Goal: Task Accomplishment & Management: Manage account settings

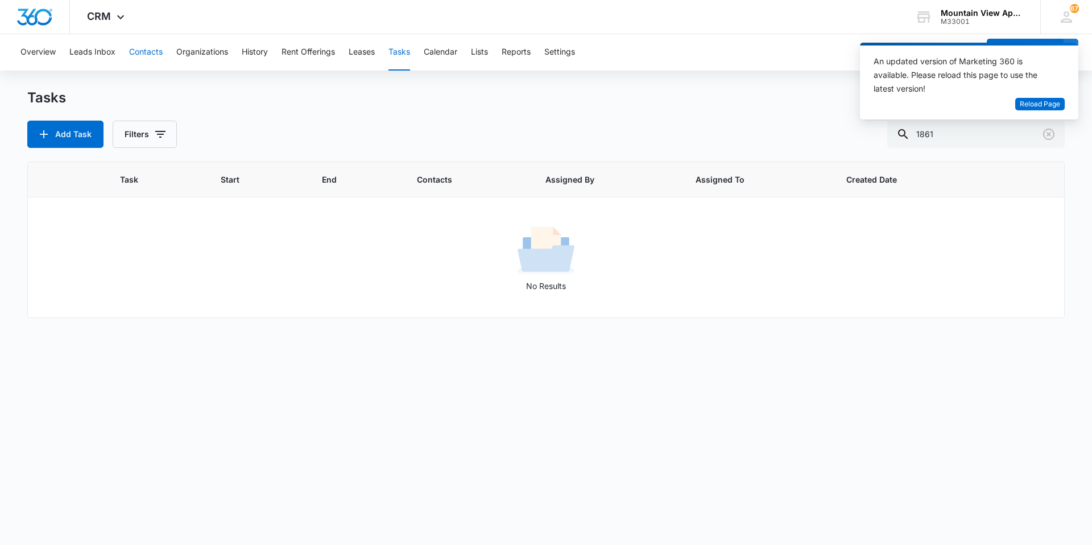
click at [138, 57] on button "Contacts" at bounding box center [146, 52] width 34 height 36
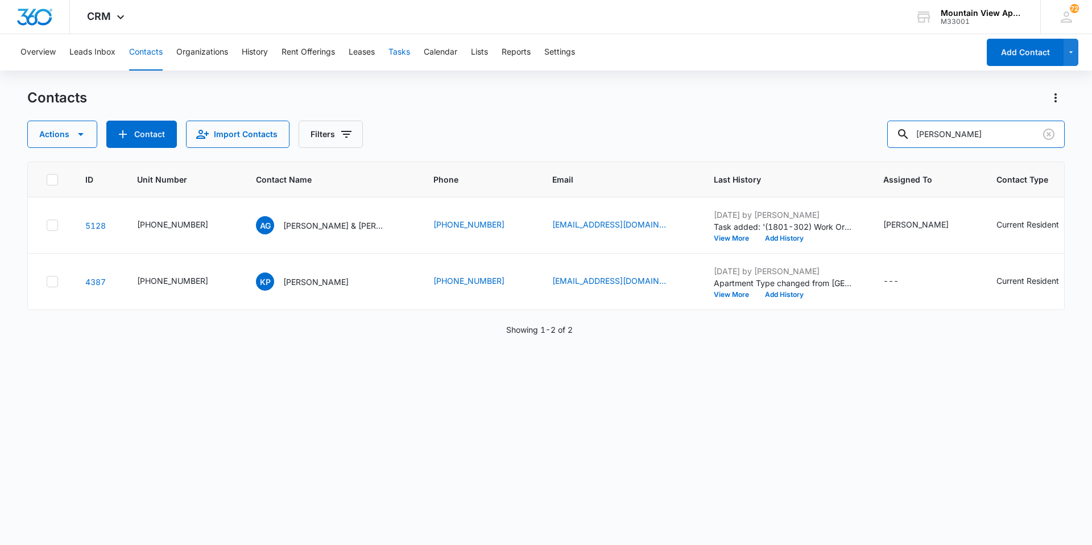
drag, startPoint x: 985, startPoint y: 134, endPoint x: 412, endPoint y: 69, distance: 576.8
click at [413, 69] on div "Overview Leads Inbox Contacts Organizations History Rent Offerings Leases Tasks…" at bounding box center [546, 288] width 1092 height 509
type input "[PERSON_NAME]"
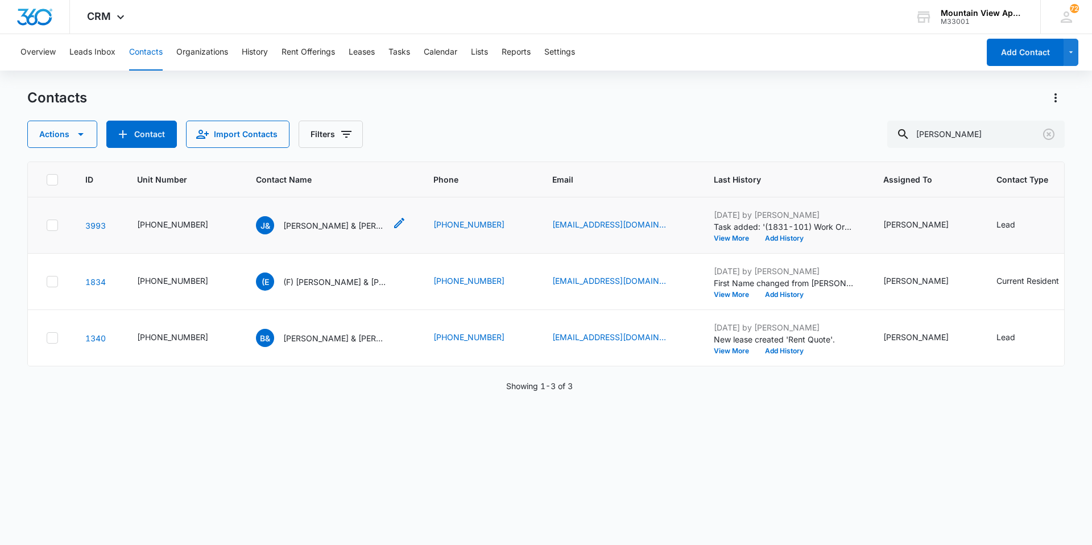
click at [313, 230] on p "[PERSON_NAME] & [PERSON_NAME]" at bounding box center [334, 225] width 102 height 12
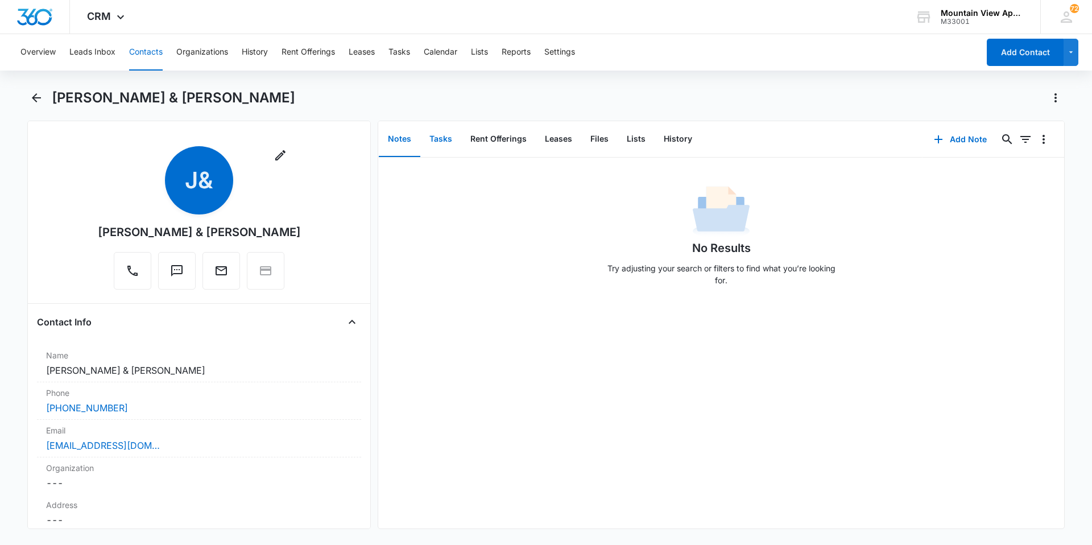
click at [436, 143] on button "Tasks" at bounding box center [440, 139] width 41 height 35
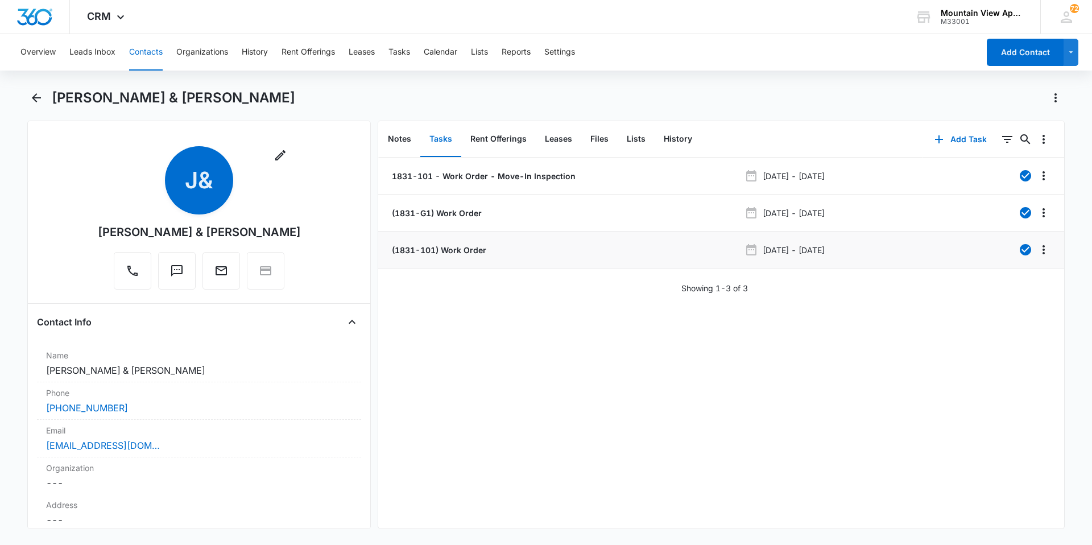
click at [417, 253] on p "(1831-101) Work Order" at bounding box center [437, 250] width 97 height 12
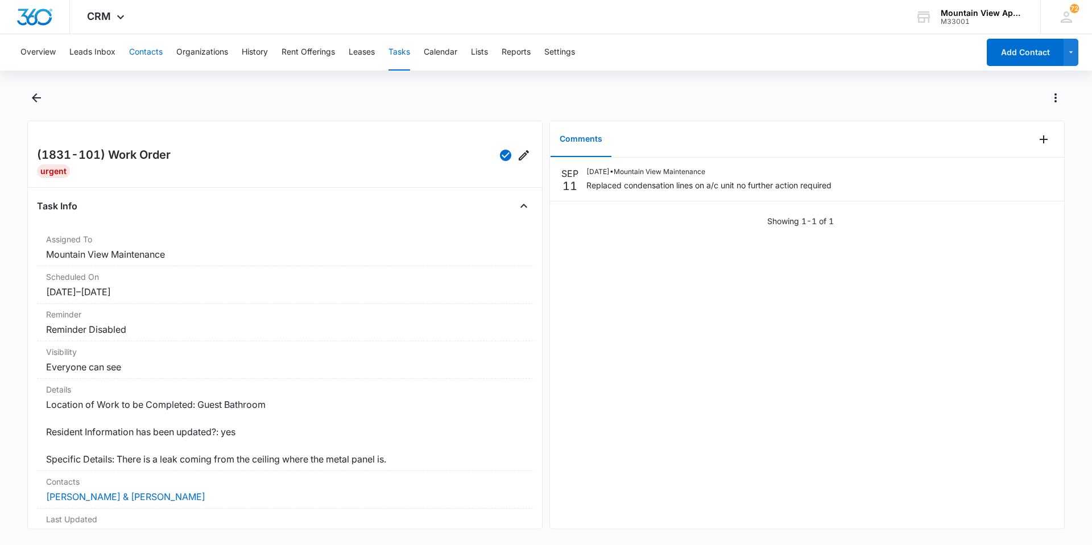
click at [145, 52] on button "Contacts" at bounding box center [146, 52] width 34 height 36
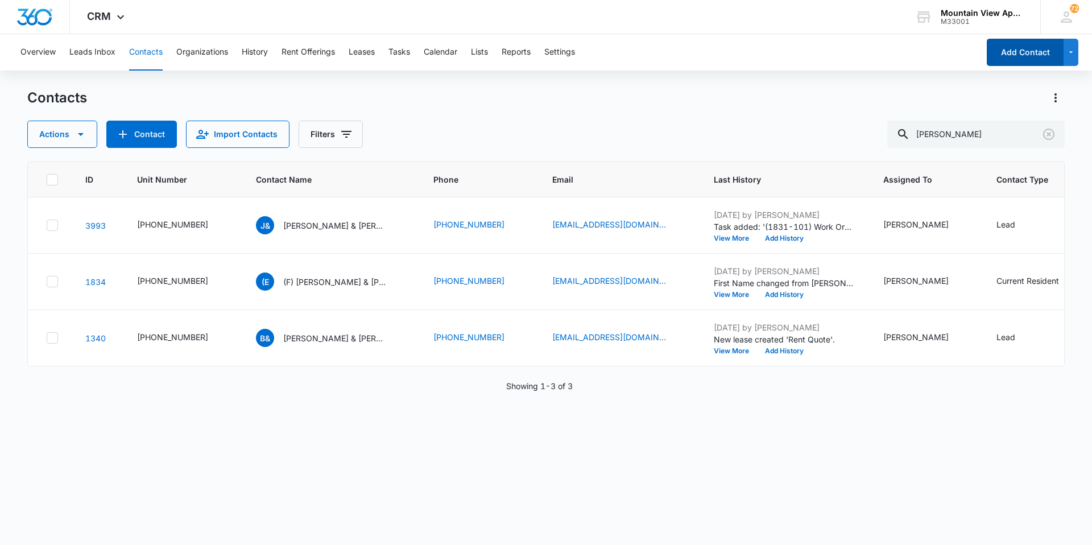
click at [1033, 63] on button "Add Contact" at bounding box center [1024, 52] width 77 height 27
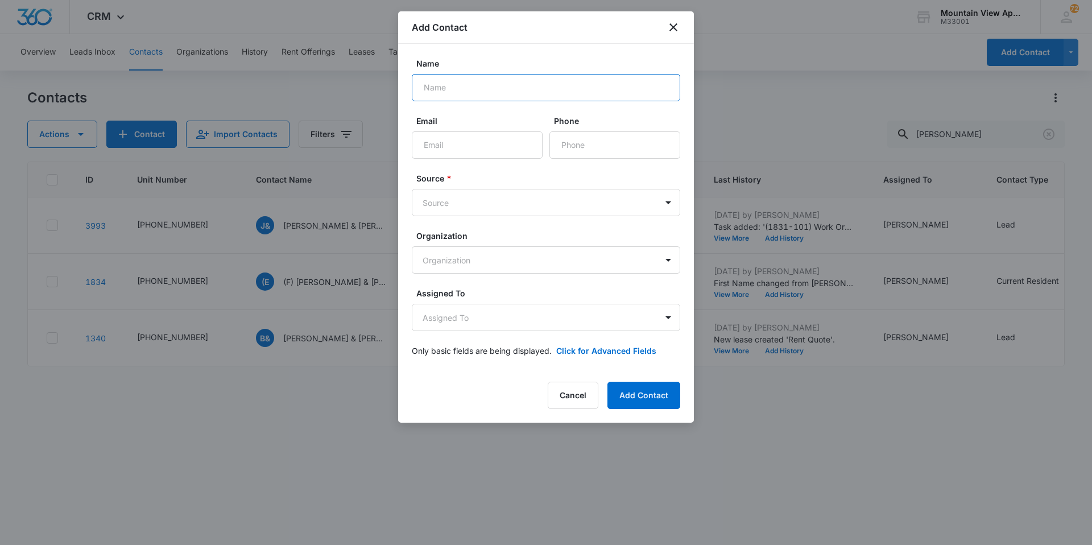
click at [619, 89] on input "Name" at bounding box center [546, 87] width 268 height 27
type input "Melissa McEntee & Aleigha Price"
click at [486, 134] on input "Email" at bounding box center [477, 144] width 131 height 27
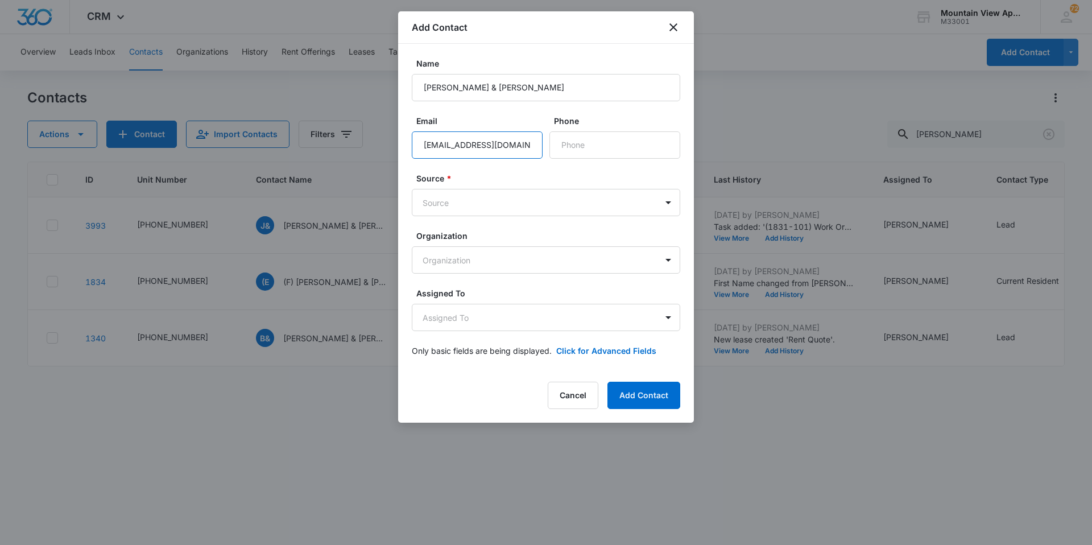
type input "mamcentee6@gmail.com"
type input "(512) 851-3466"
click at [571, 218] on form "Name Melissa McEntee & Aleigha Price Email mamcentee6@gmail.com Phone Source * …" at bounding box center [546, 213] width 268 height 313
click at [563, 209] on body "CRM Apps Reputation Websites Forms CRM Email Social Content Ads Intelligence Fi…" at bounding box center [546, 272] width 1092 height 545
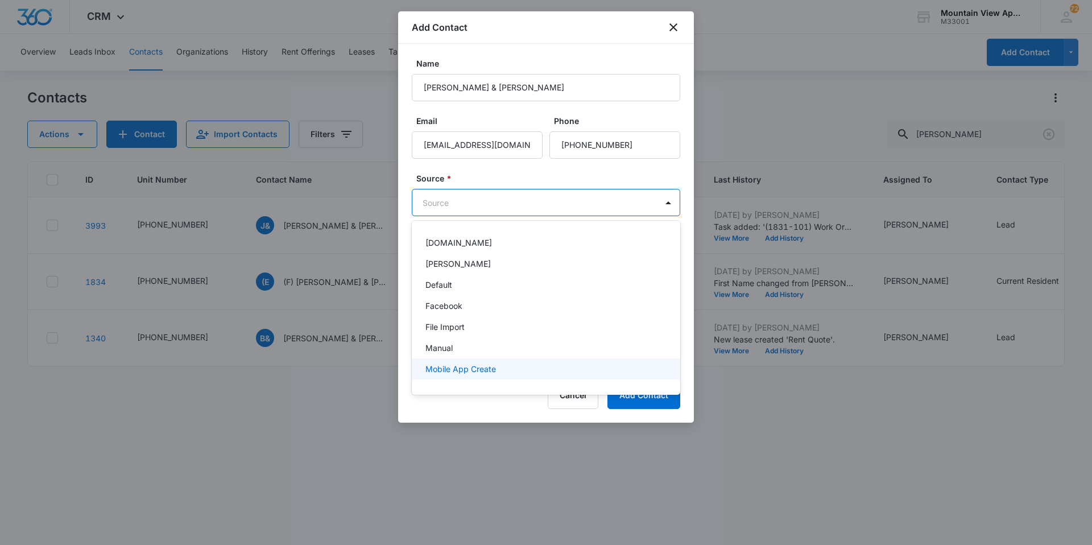
scroll to position [80, 0]
click at [489, 371] on p "Walk-In / Drive By" at bounding box center [459, 373] width 69 height 12
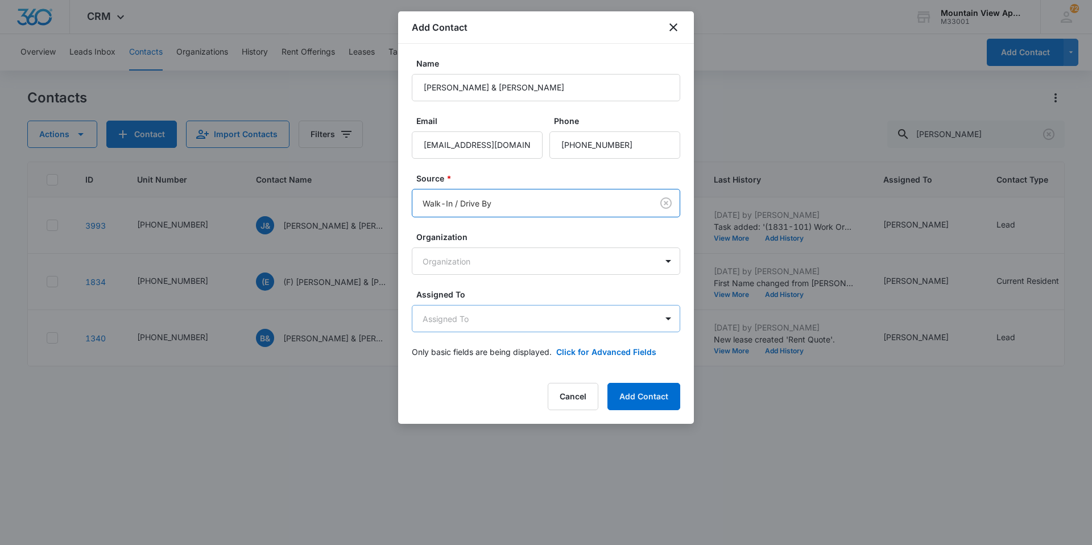
click at [517, 317] on body "CRM Apps Reputation Websites Forms CRM Email Social Content Ads Intelligence Fi…" at bounding box center [546, 272] width 1092 height 545
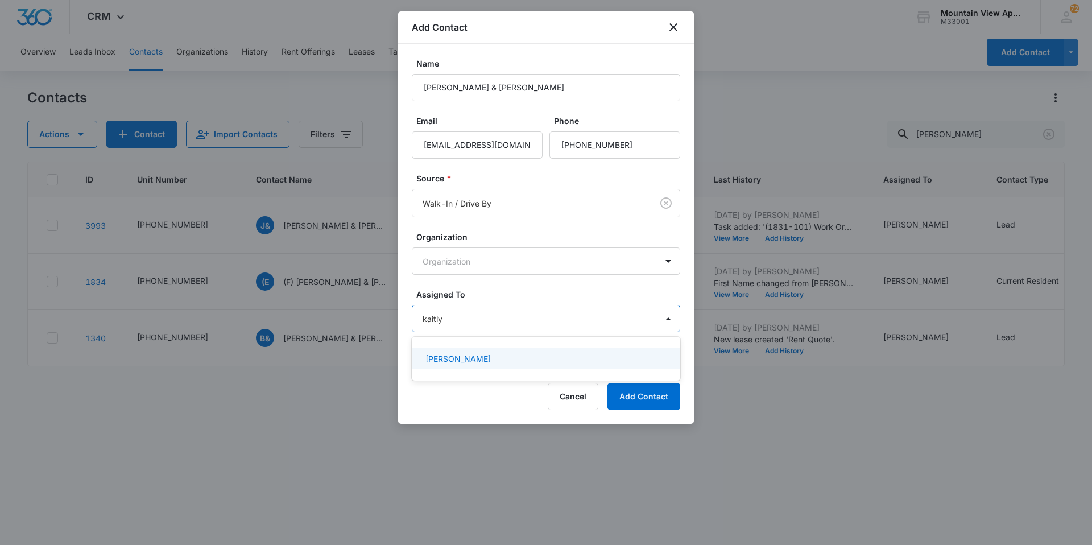
type input "kaitlyn"
click at [603, 354] on div "[PERSON_NAME]" at bounding box center [544, 359] width 239 height 12
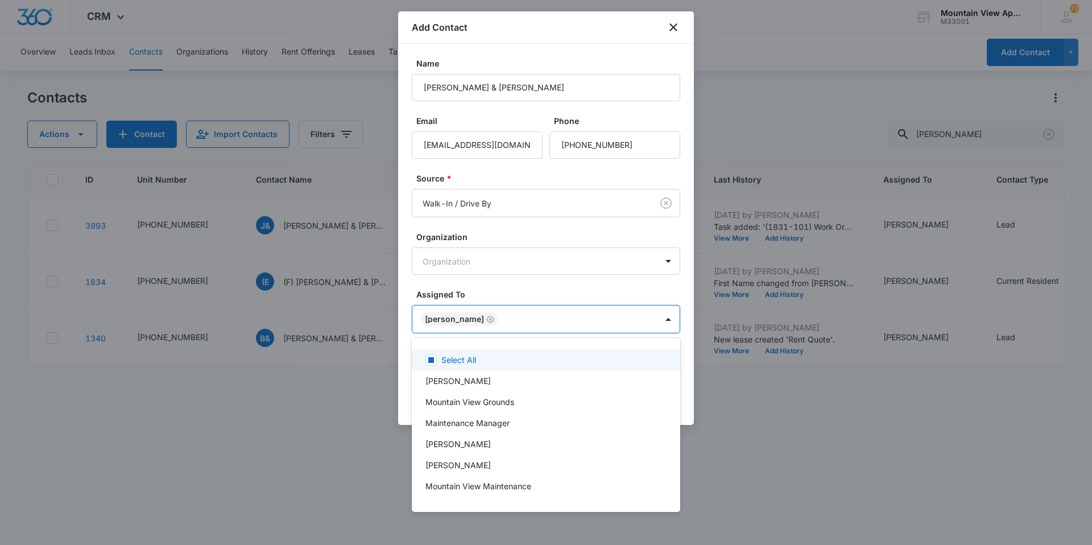
click at [630, 286] on div at bounding box center [546, 272] width 1092 height 545
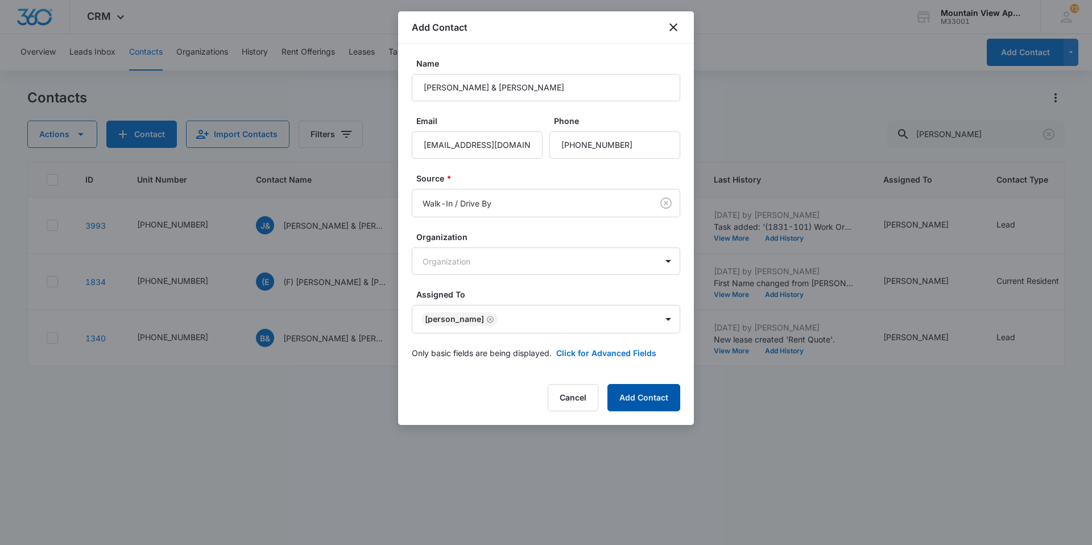
click at [662, 387] on button "Add Contact" at bounding box center [643, 397] width 73 height 27
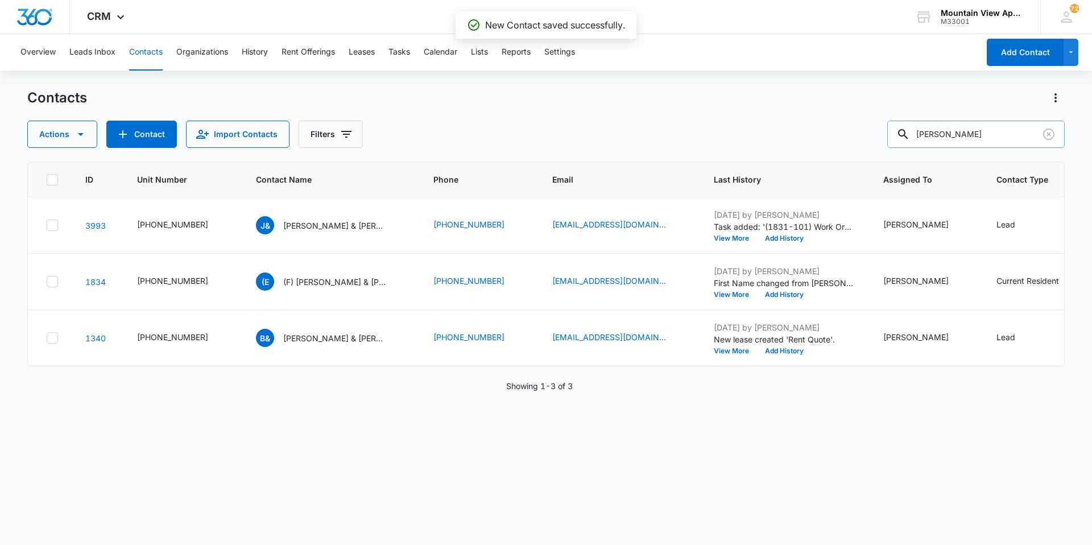
click at [957, 142] on input "blain" at bounding box center [975, 134] width 177 height 27
drag, startPoint x: 959, startPoint y: 135, endPoint x: 276, endPoint y: -27, distance: 701.7
click at [276, 0] on html "CRM Apps Reputation Websites Forms CRM Email Social Content Ads Intelligence Fi…" at bounding box center [546, 272] width 1092 height 545
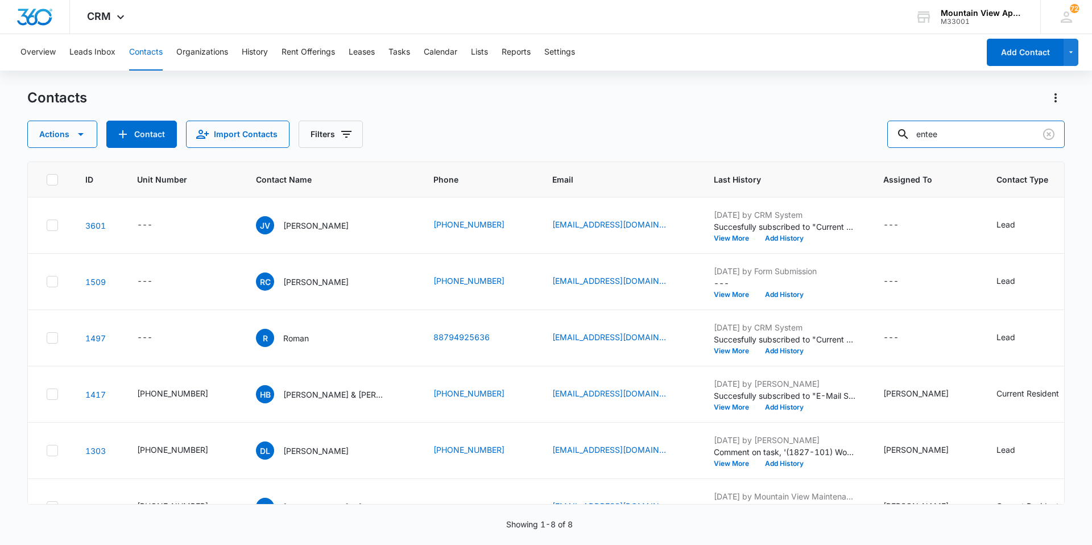
drag, startPoint x: 923, startPoint y: 143, endPoint x: 523, endPoint y: 96, distance: 402.4
click at [513, 103] on div "Contacts Actions Contact Import Contacts Filters entee" at bounding box center [545, 118] width 1037 height 59
type input "mcentee"
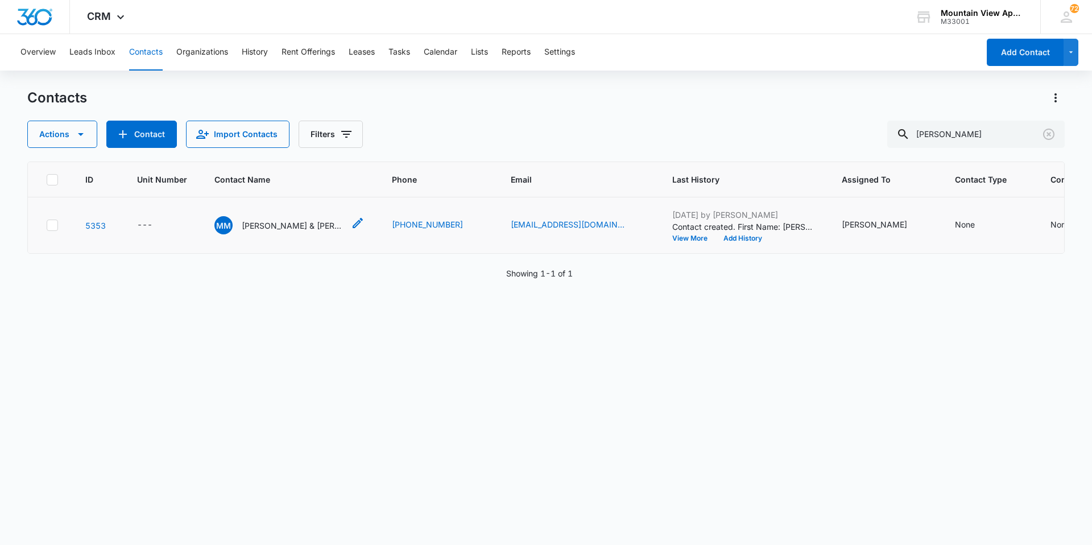
click at [279, 221] on p "Melissa McEntee & Aleigha Price" at bounding box center [293, 225] width 102 height 12
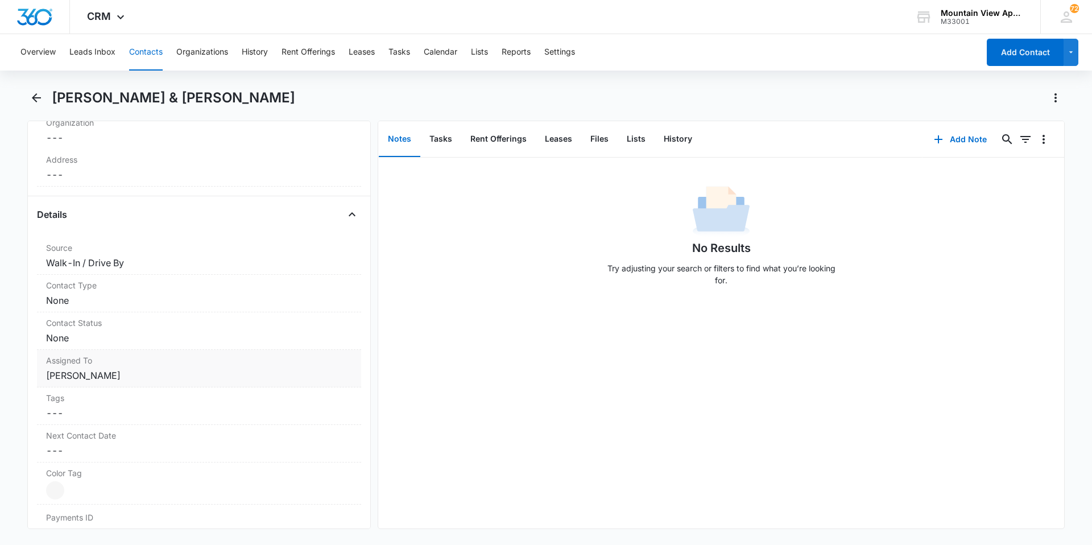
scroll to position [284, 0]
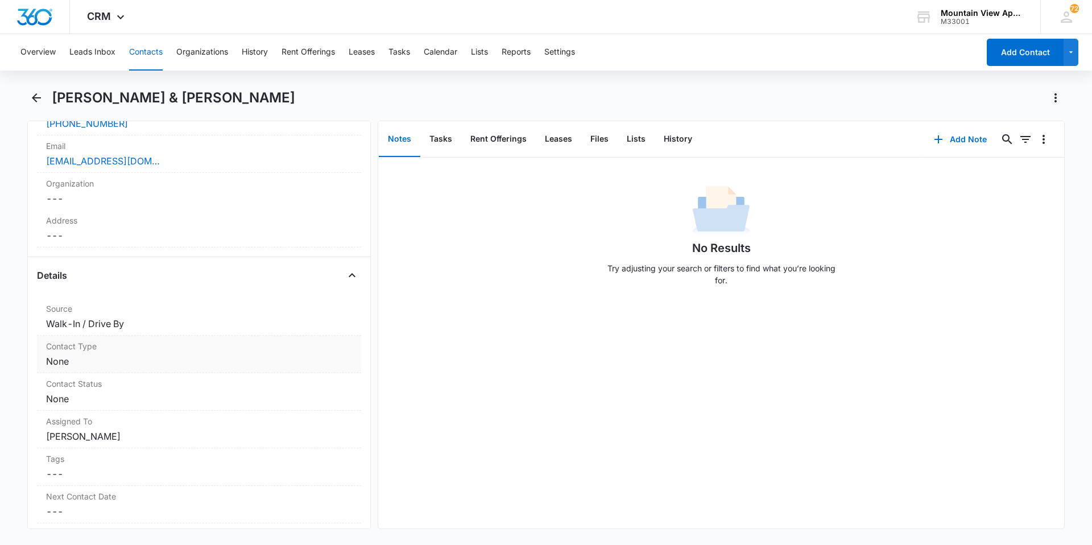
click at [52, 357] on dd "Cancel Save Changes None" at bounding box center [199, 361] width 306 height 14
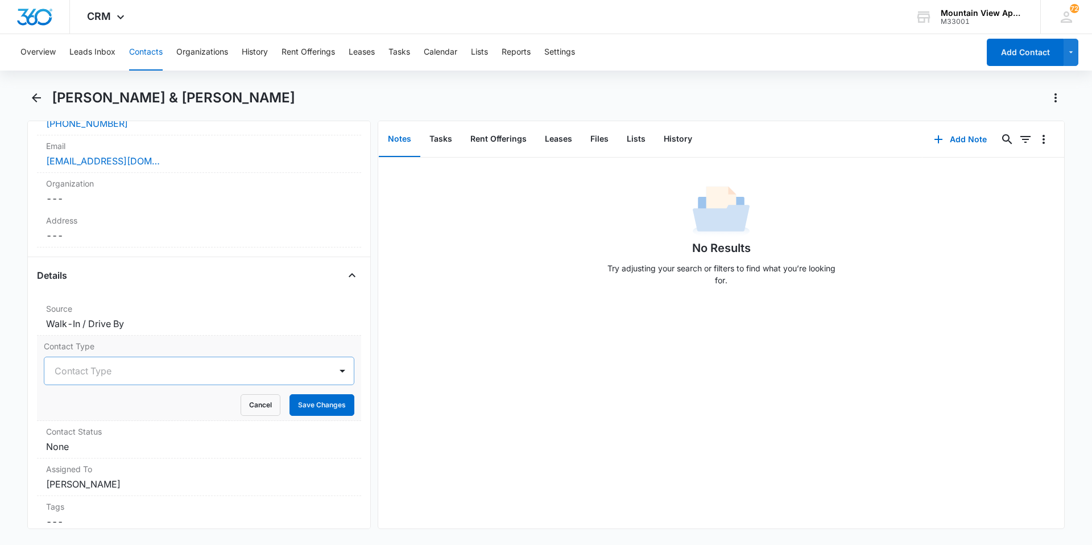
click at [106, 376] on div at bounding box center [186, 371] width 262 height 16
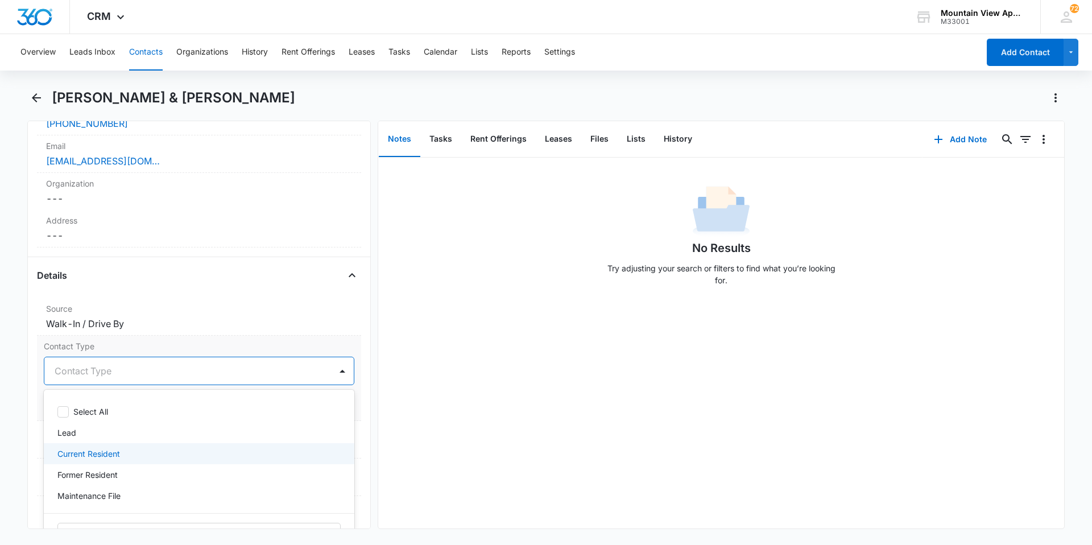
click at [122, 457] on div "Current Resident" at bounding box center [197, 453] width 281 height 12
click at [388, 439] on div "No Results Try adjusting your search or filters to find what you’re looking for." at bounding box center [721, 342] width 686 height 371
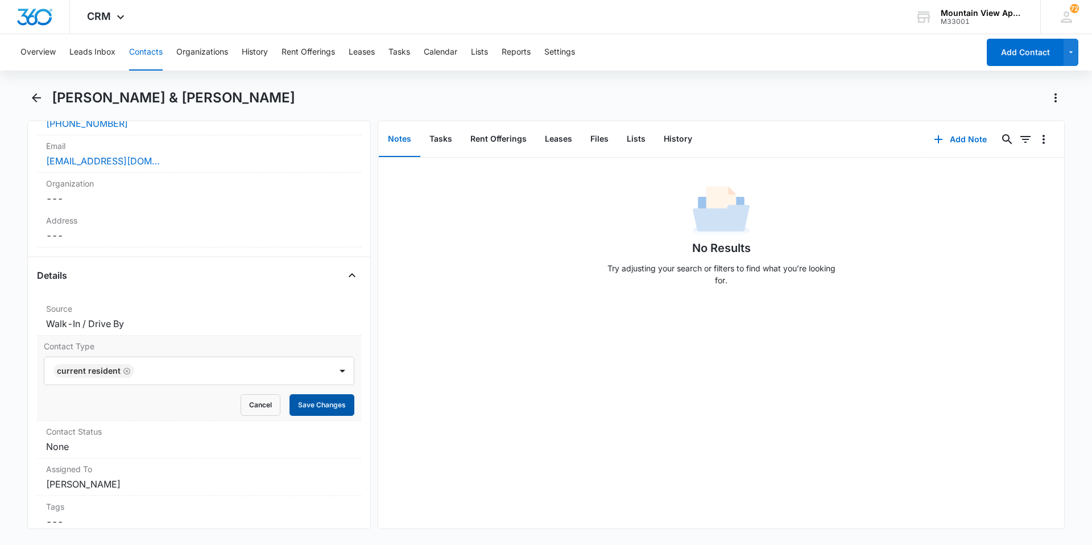
click at [336, 404] on button "Save Changes" at bounding box center [321, 405] width 65 height 22
click at [78, 453] on dd "Cancel Save Changes None" at bounding box center [199, 446] width 306 height 14
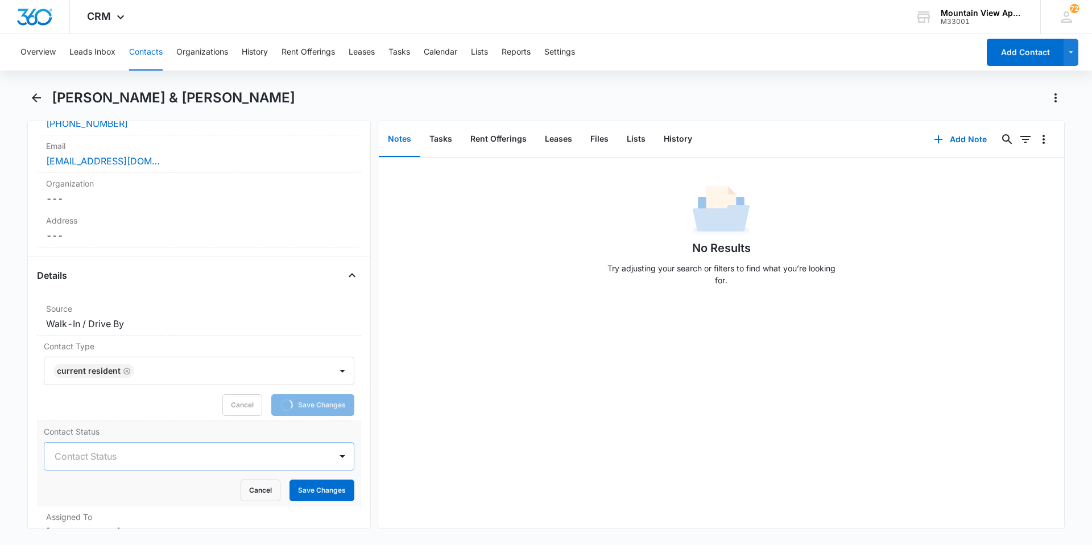
click at [93, 457] on div at bounding box center [186, 456] width 262 height 16
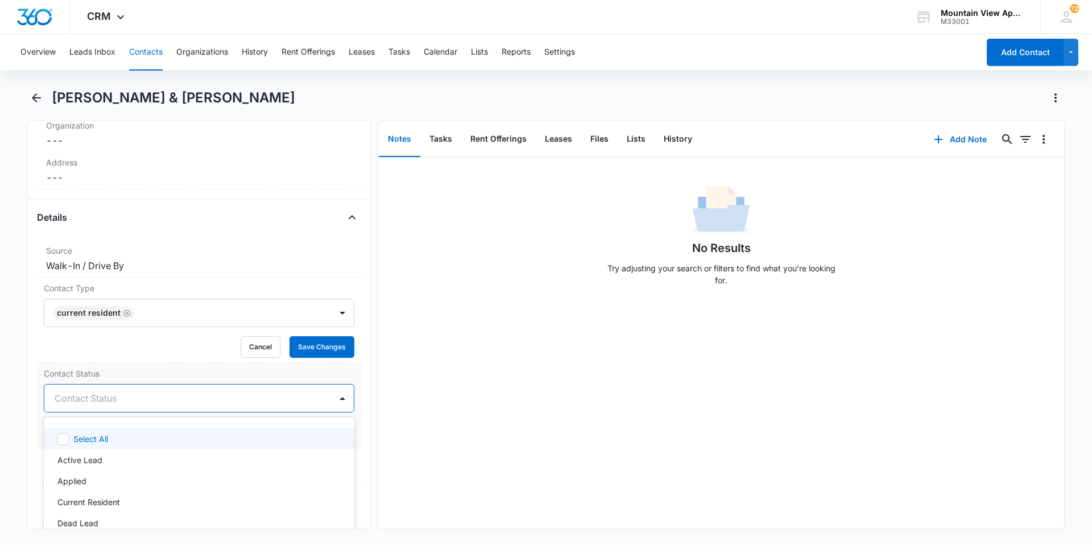
scroll to position [398, 0]
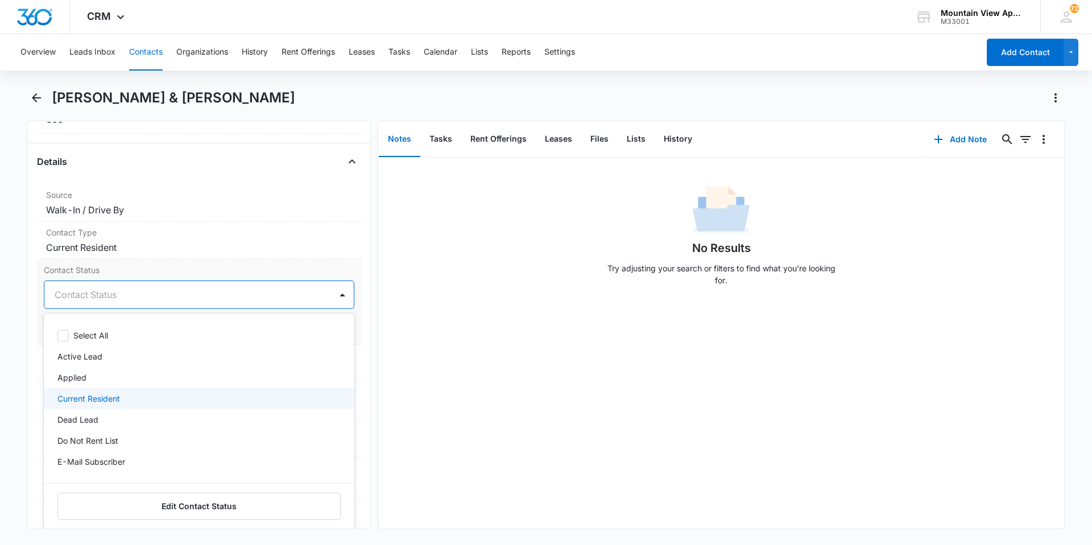
click at [120, 400] on p "Current Resident" at bounding box center [88, 398] width 63 height 12
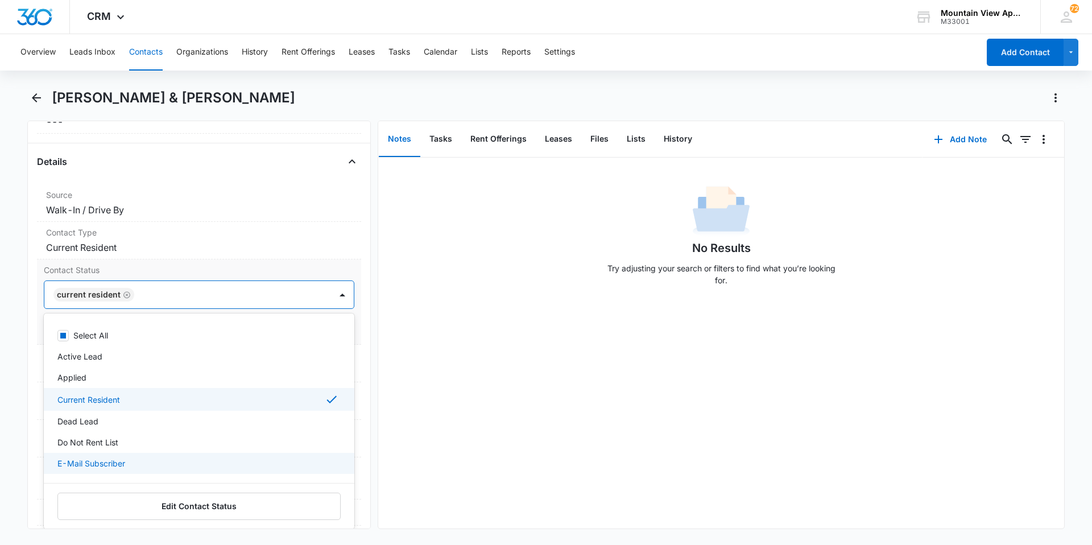
click at [119, 462] on p "E-Mail Subscriber" at bounding box center [91, 463] width 68 height 12
click at [481, 416] on div "No Results Try adjusting your search or filters to find what you’re looking for." at bounding box center [721, 342] width 686 height 371
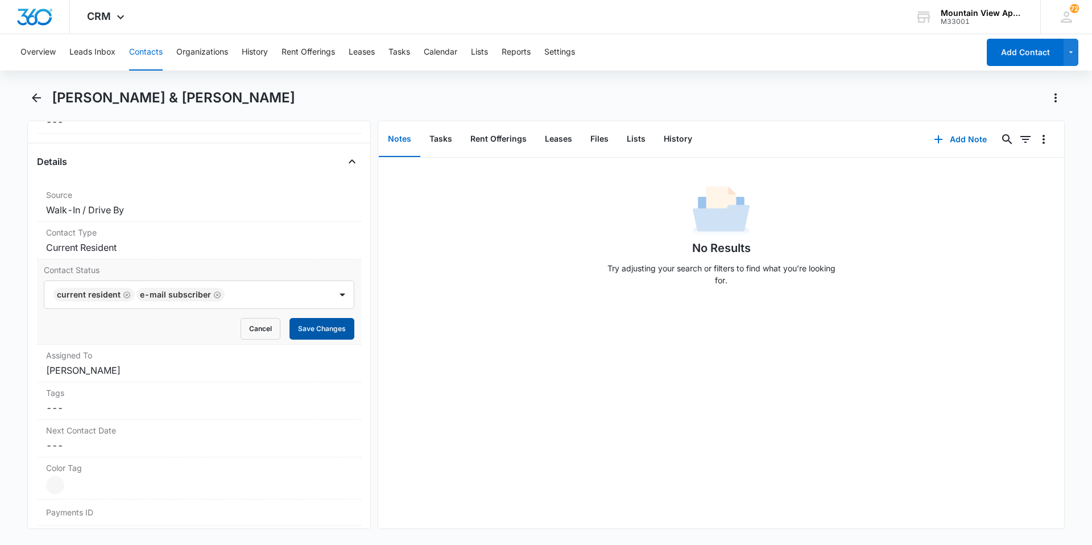
click at [333, 335] on button "Save Changes" at bounding box center [321, 329] width 65 height 22
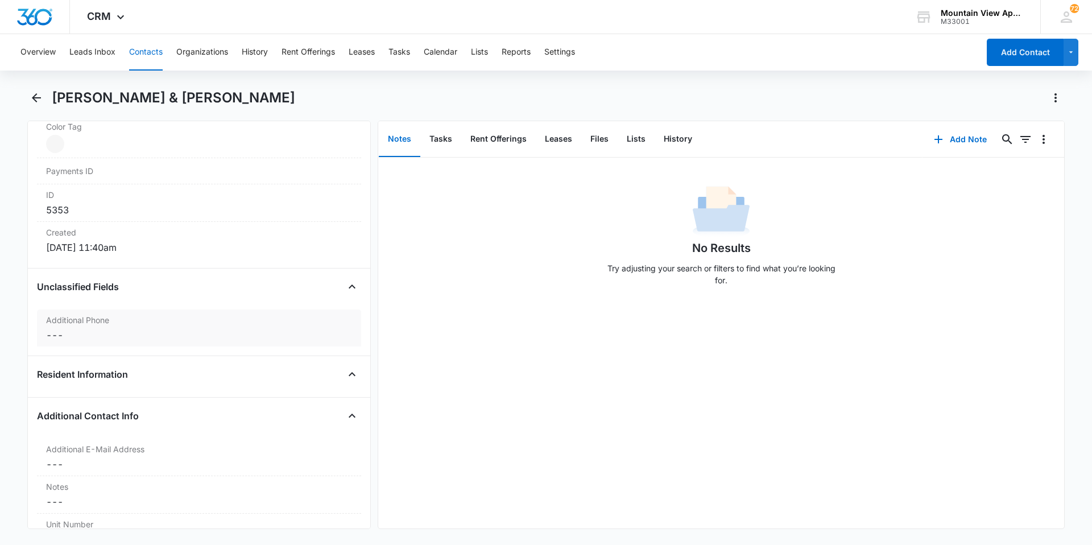
click at [63, 333] on dd "Cancel Save Changes ---" at bounding box center [199, 335] width 306 height 14
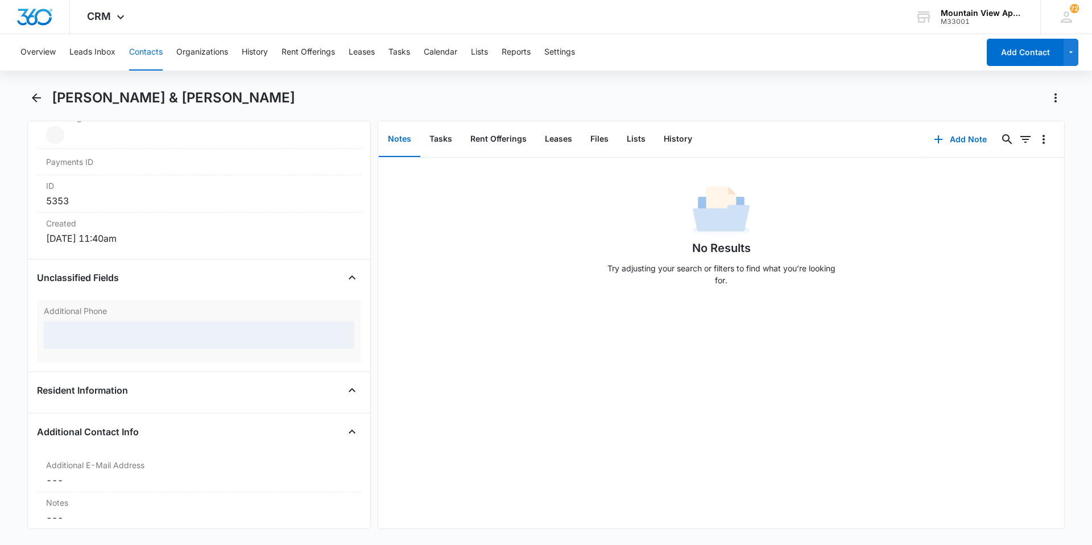
scroll to position [691, 0]
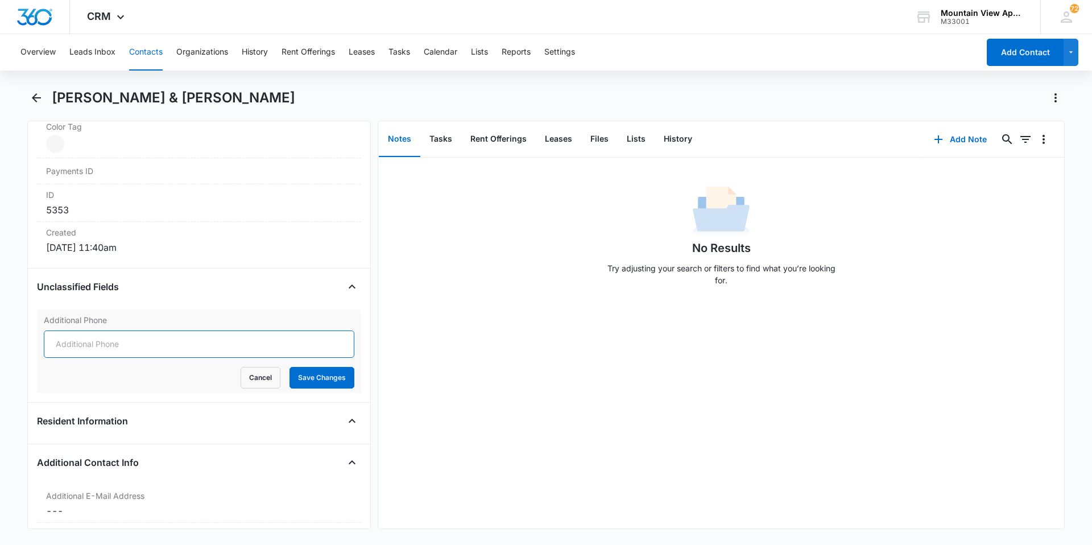
click at [80, 349] on input "Additional Phone" at bounding box center [199, 343] width 310 height 27
type input "(970) 310-4014"
click at [310, 382] on button "Save Changes" at bounding box center [321, 378] width 65 height 22
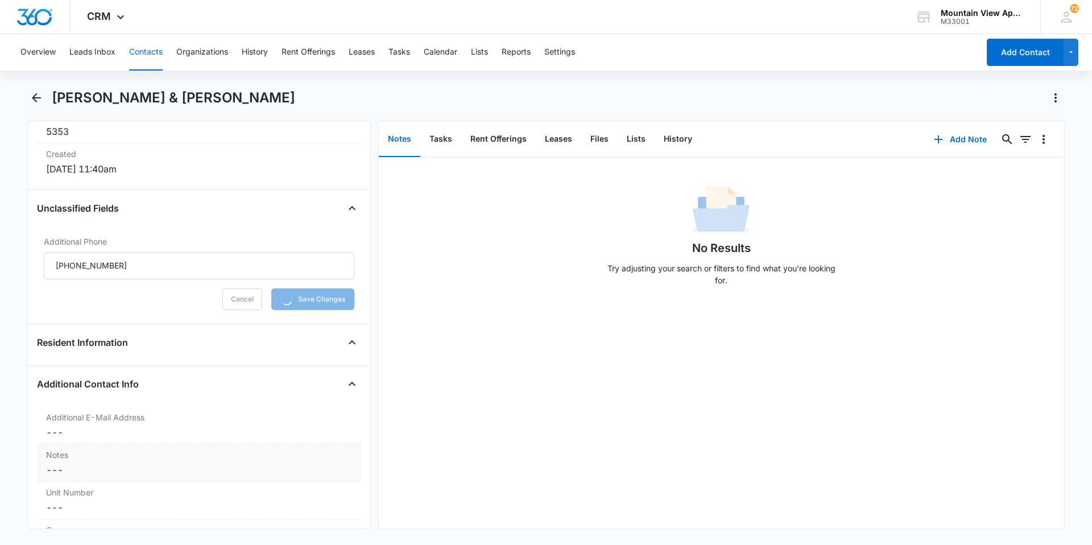
scroll to position [862, 0]
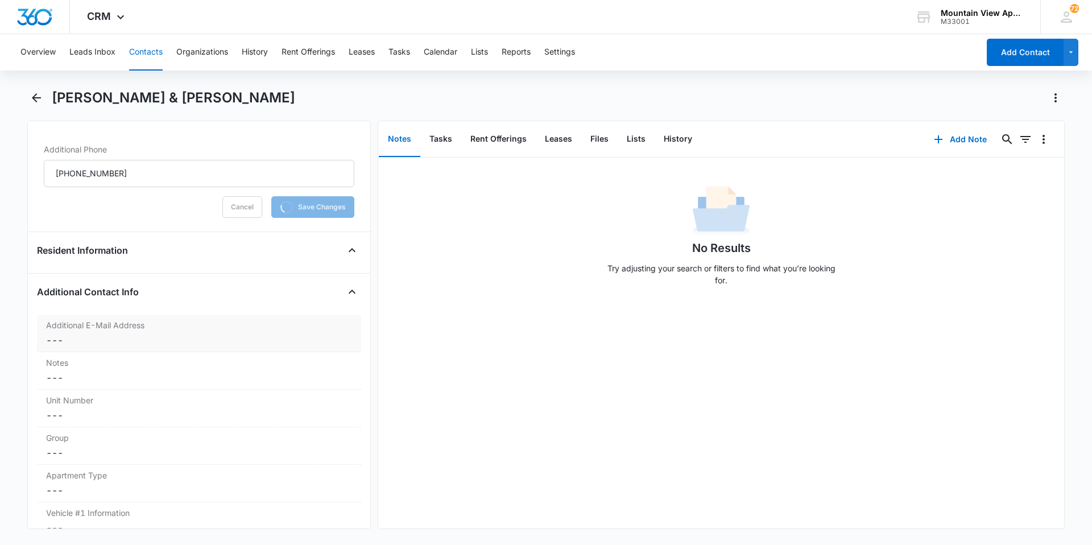
click at [54, 342] on dd "Cancel Save Changes ---" at bounding box center [199, 340] width 306 height 14
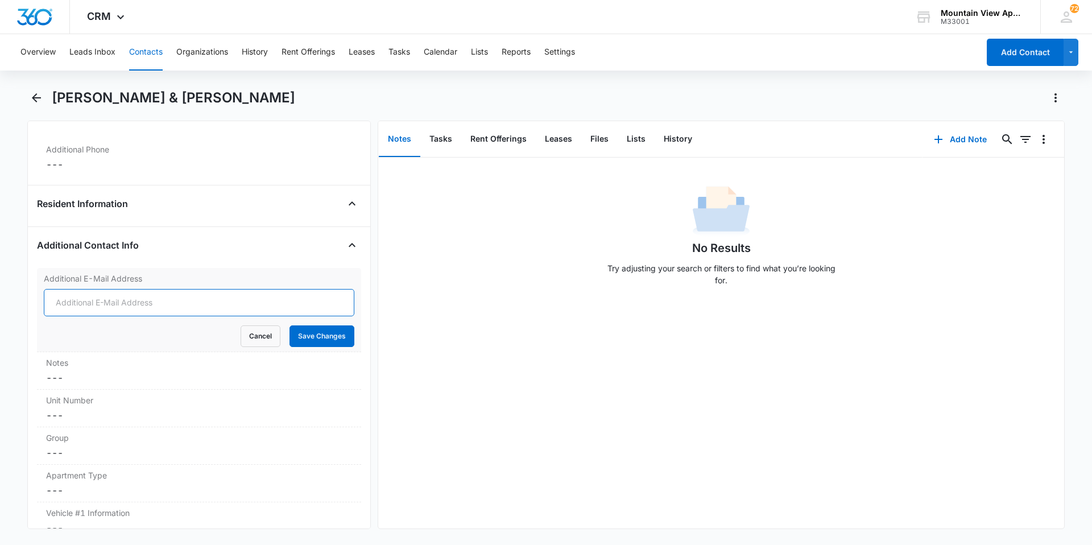
click at [155, 306] on input "Additional E-Mail Address" at bounding box center [199, 302] width 310 height 27
type input "alliprice286@gmail.com"
click at [332, 343] on button "Save Changes" at bounding box center [321, 336] width 65 height 22
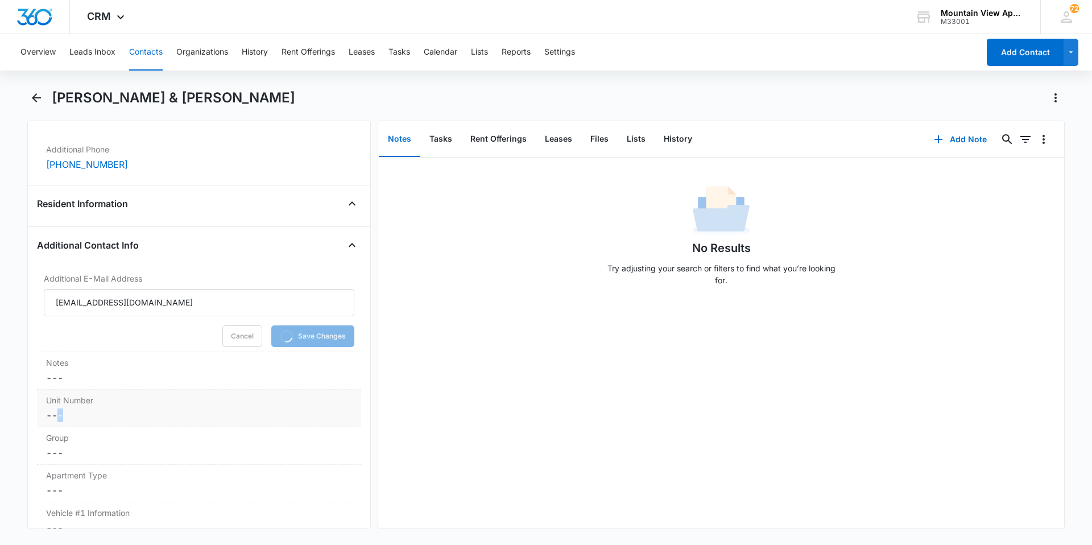
click at [60, 417] on dd "Cancel Save Changes ---" at bounding box center [199, 415] width 306 height 14
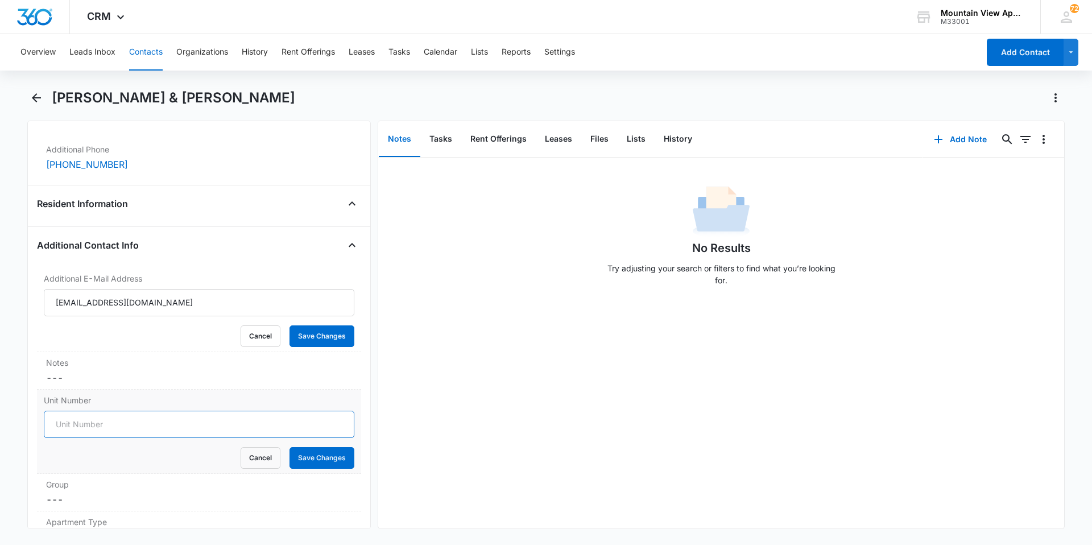
click at [84, 423] on input "Unit Number" at bounding box center [199, 424] width 310 height 27
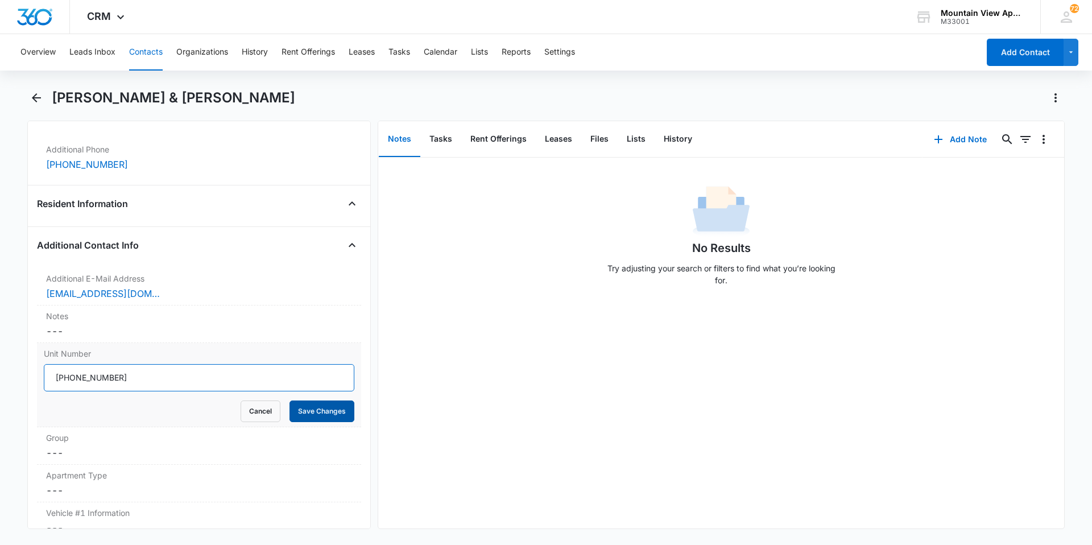
type input "545-1845-102"
click at [315, 407] on button "Save Changes" at bounding box center [321, 411] width 65 height 22
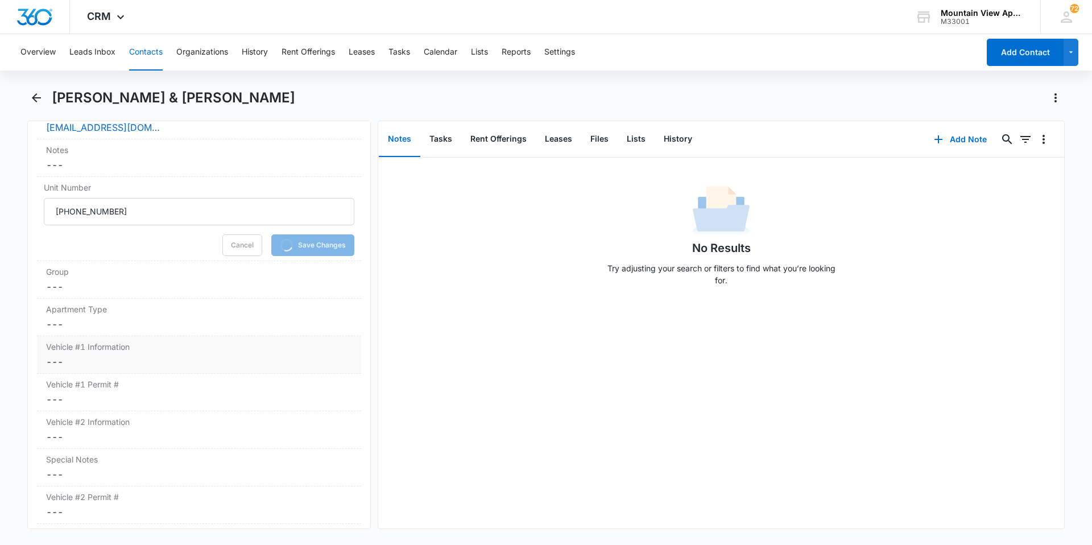
scroll to position [1033, 0]
click at [57, 279] on dd "Cancel Save Changes ---" at bounding box center [199, 282] width 306 height 14
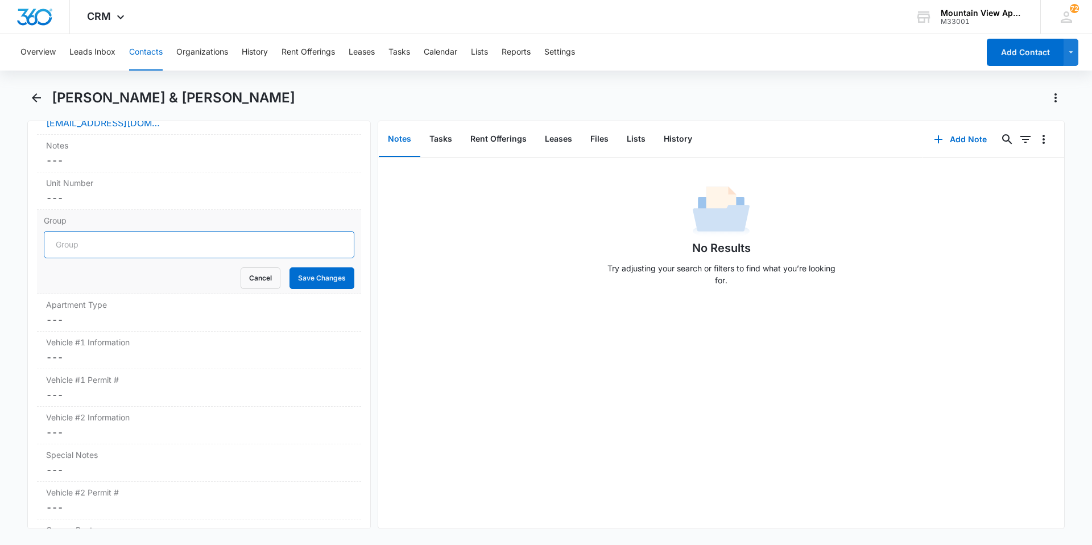
drag, startPoint x: 82, startPoint y: 247, endPoint x: 177, endPoint y: 253, distance: 94.6
click at [82, 247] on input "Group" at bounding box center [199, 244] width 310 height 27
type input "1845"
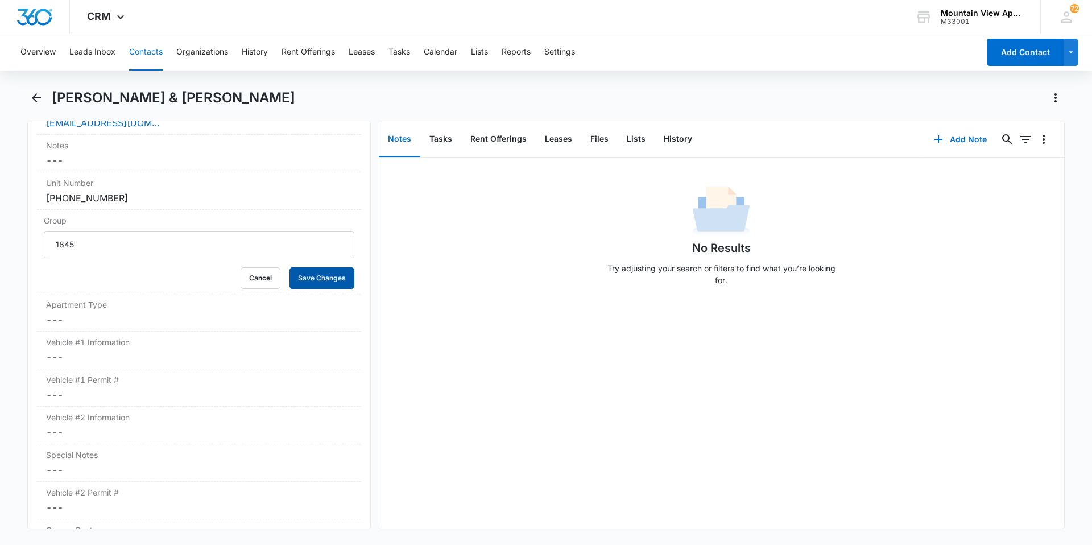
drag, startPoint x: 313, startPoint y: 272, endPoint x: 437, endPoint y: 274, distance: 123.4
click at [313, 272] on button "Save Changes" at bounding box center [321, 278] width 65 height 22
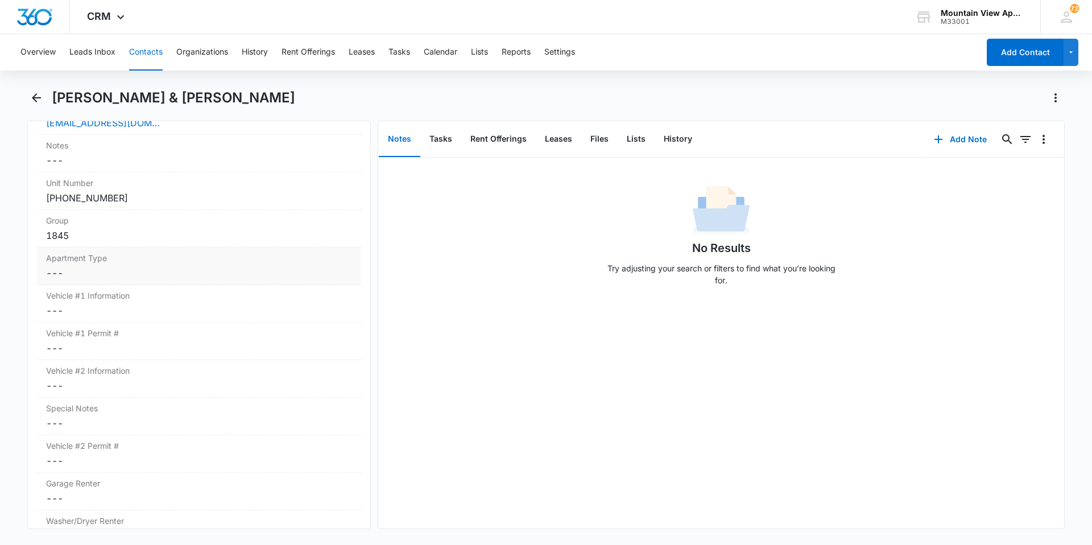
click at [46, 266] on div "Apartment Type Cancel Save Changes ---" at bounding box center [199, 266] width 324 height 38
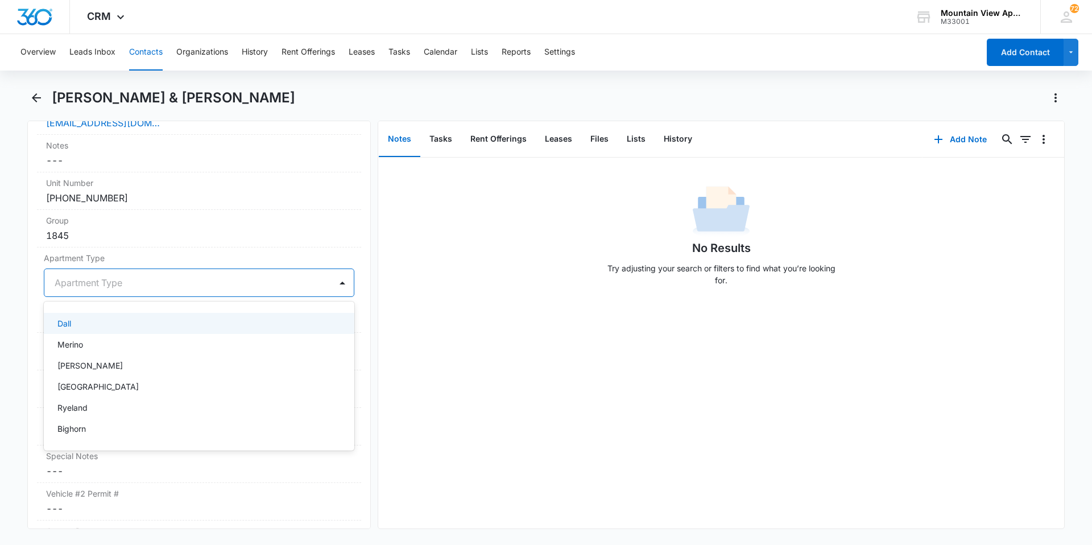
click at [63, 282] on div at bounding box center [186, 283] width 262 height 16
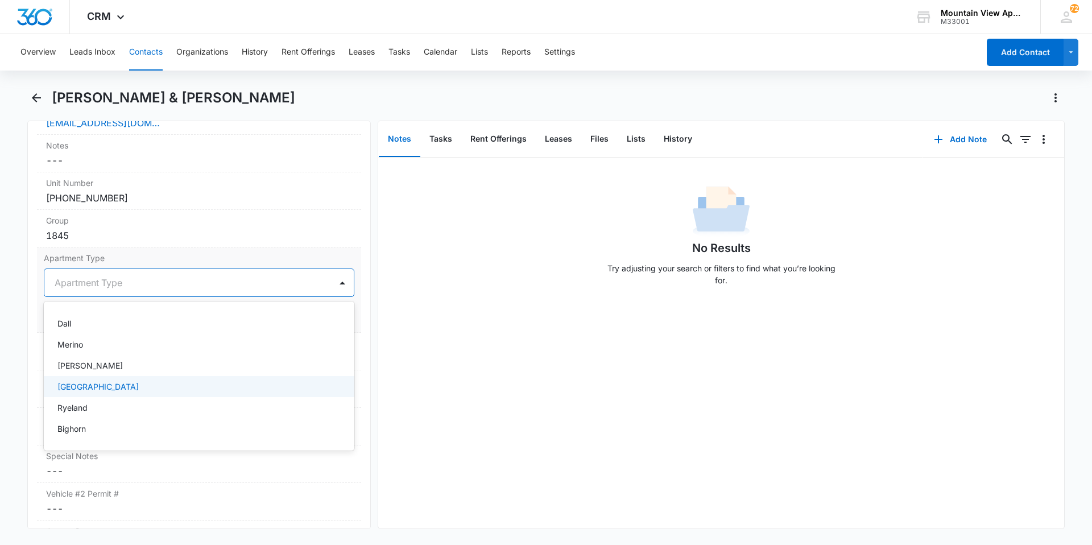
click at [93, 390] on div "Dorset" at bounding box center [197, 386] width 281 height 12
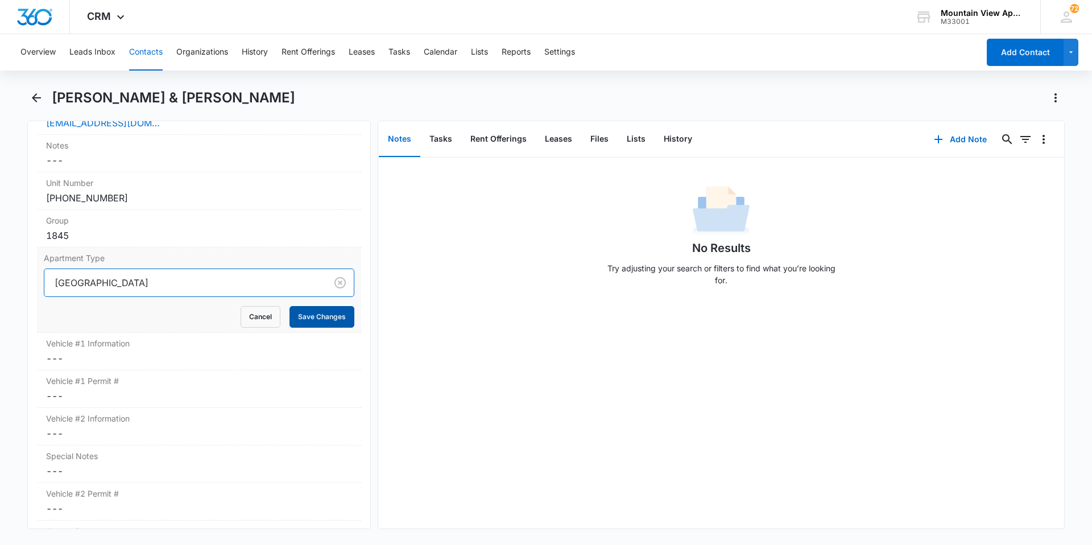
click at [307, 318] on button "Save Changes" at bounding box center [321, 317] width 65 height 22
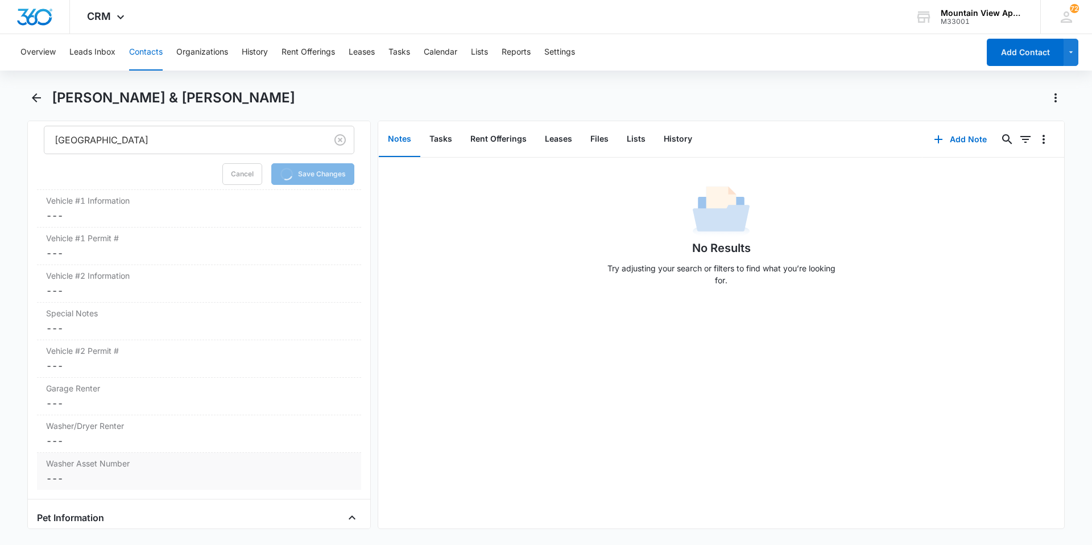
scroll to position [1203, 0]
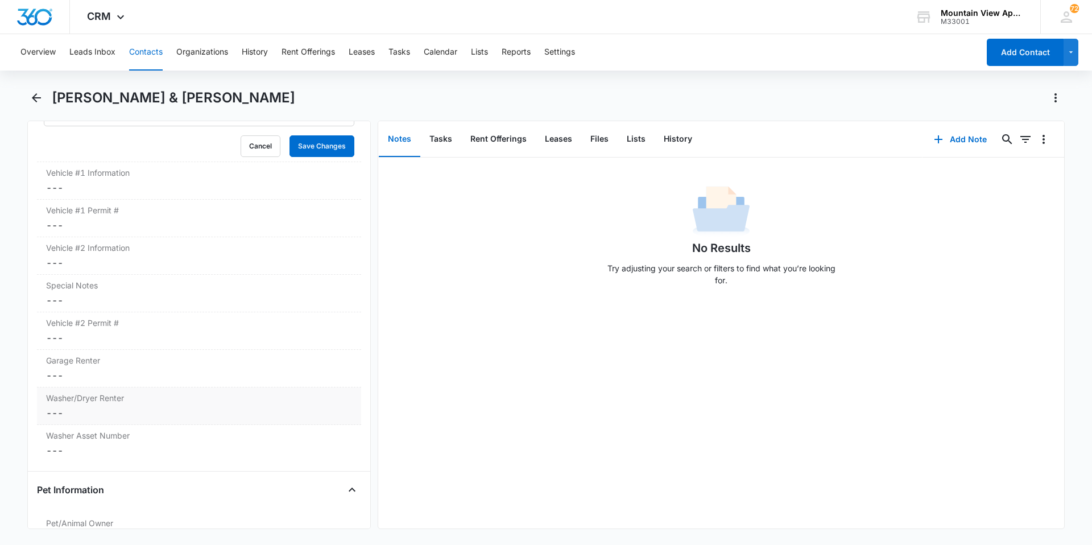
click at [55, 417] on dd "Cancel Save Changes ---" at bounding box center [199, 413] width 306 height 14
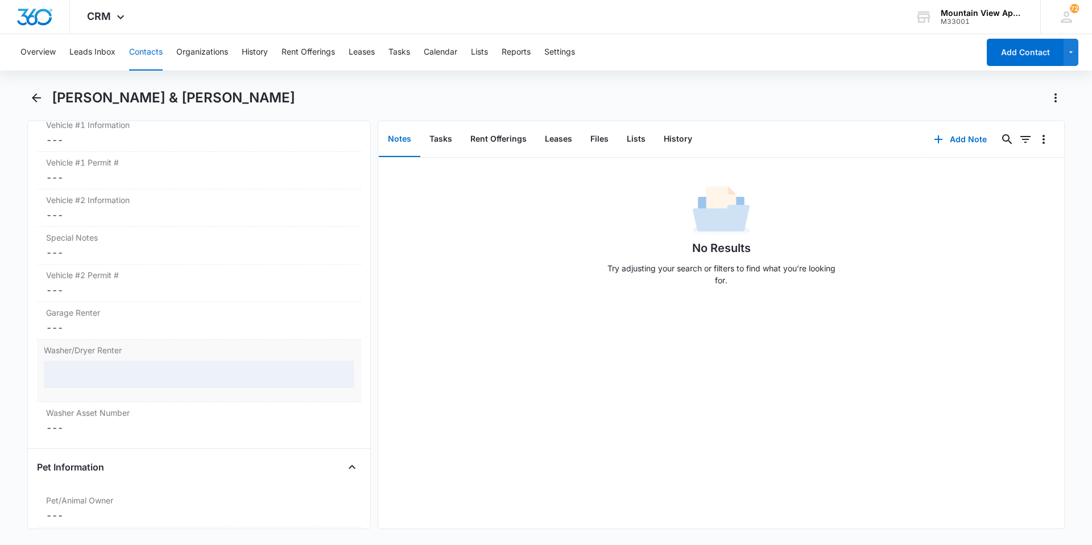
scroll to position [1182, 0]
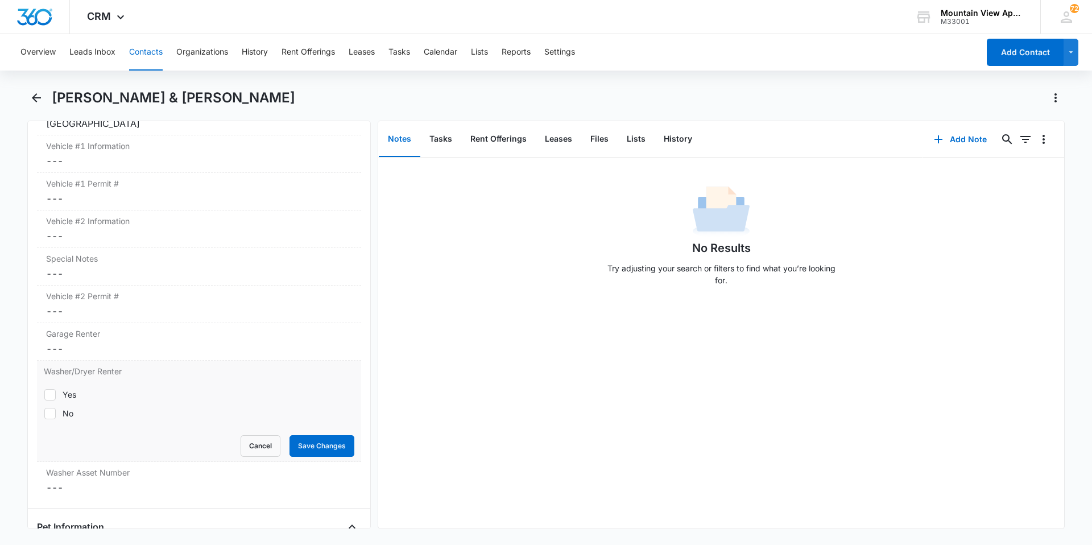
click at [51, 393] on icon at bounding box center [50, 394] width 10 height 10
click at [44, 394] on input "Yes" at bounding box center [44, 394] width 1 height 1
checkbox input "true"
click at [321, 451] on button "Save Changes" at bounding box center [321, 446] width 65 height 22
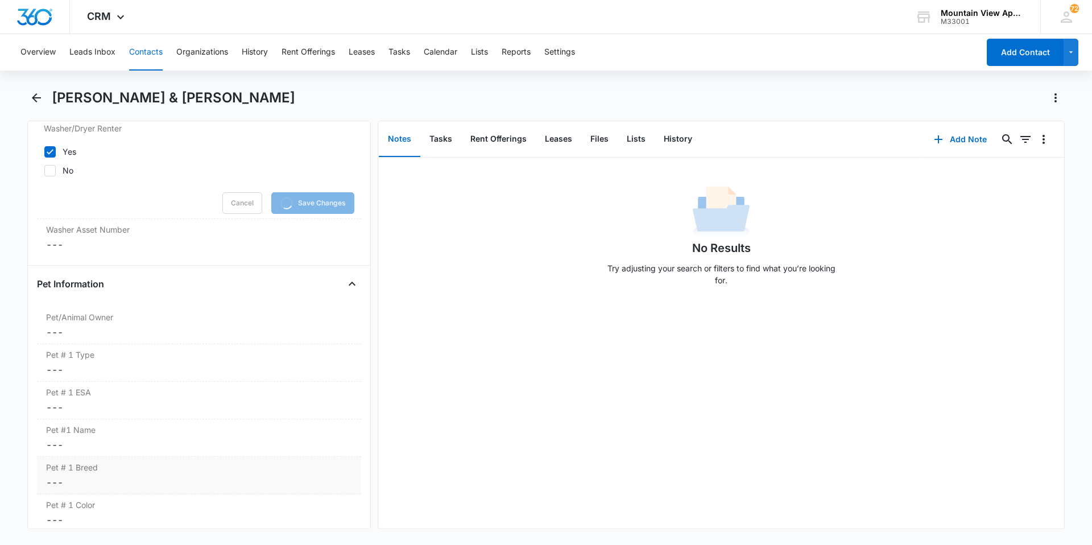
scroll to position [1466, 0]
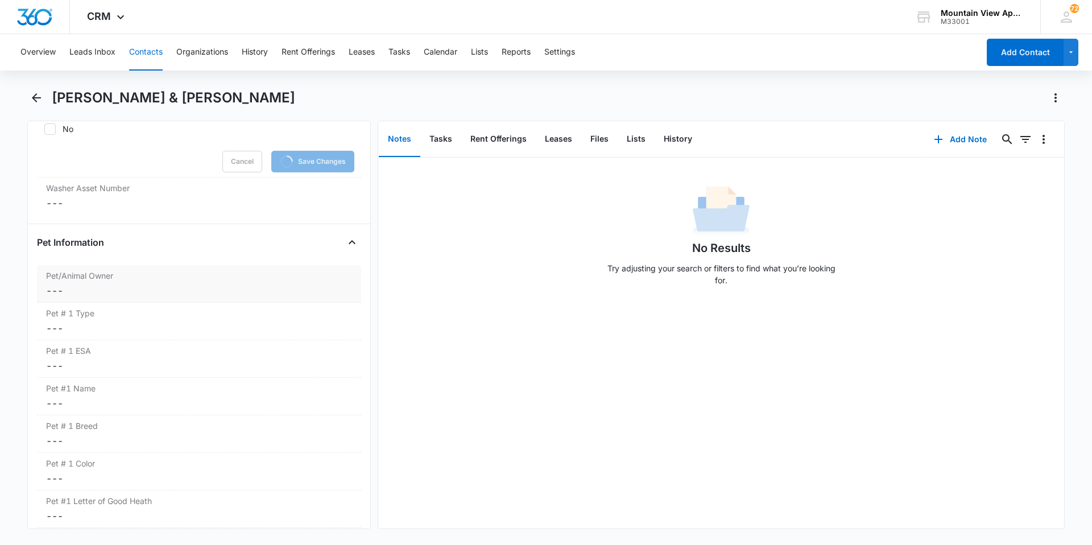
click at [52, 297] on dd "Cancel Save Changes ---" at bounding box center [199, 291] width 306 height 14
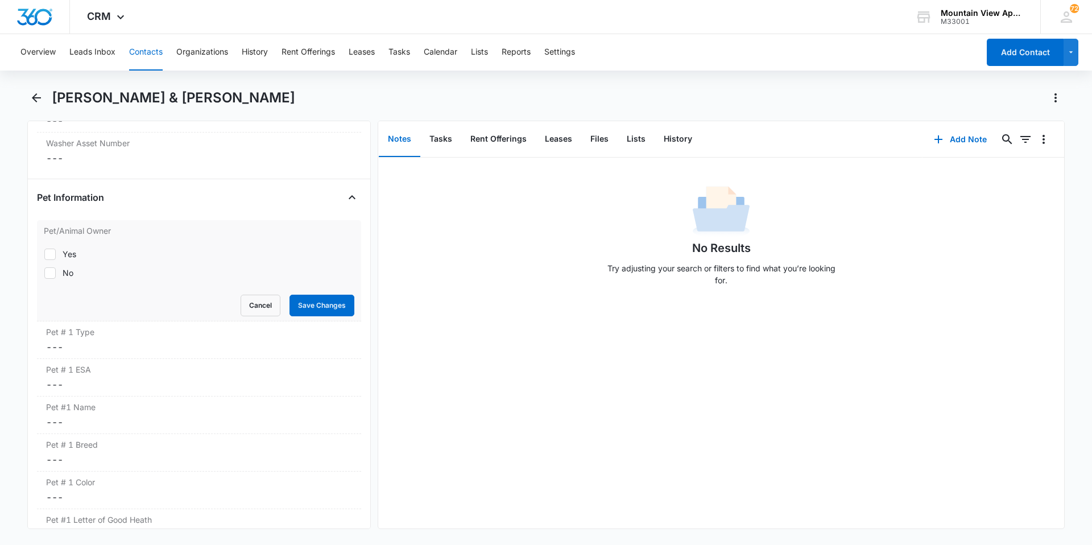
scroll to position [1445, 0]
click at [49, 275] on icon at bounding box center [50, 276] width 10 height 10
click at [44, 275] on input "No" at bounding box center [44, 275] width 1 height 1
checkbox input "true"
click at [324, 305] on button "Save Changes" at bounding box center [321, 308] width 65 height 22
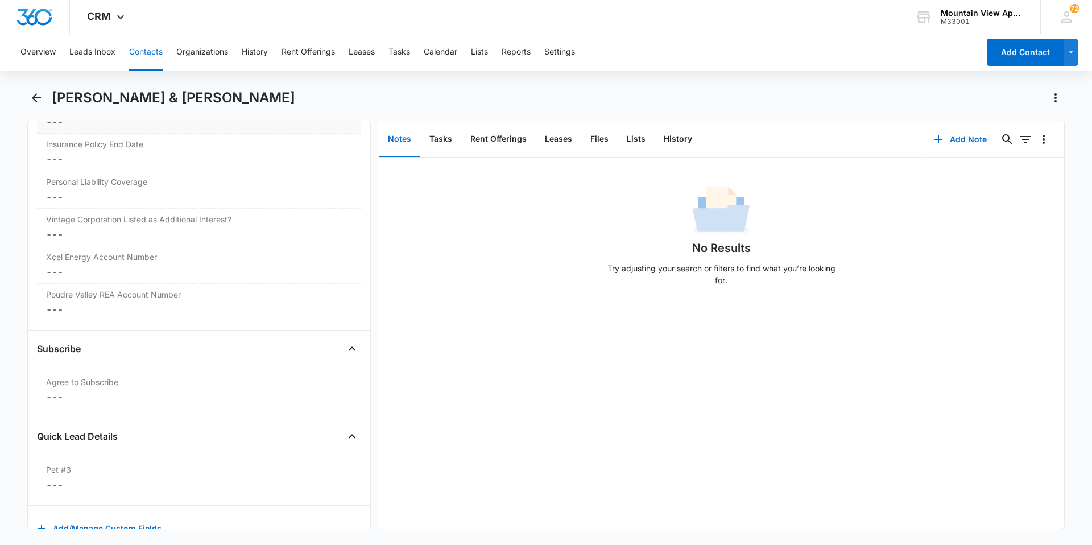
scroll to position [2632, 0]
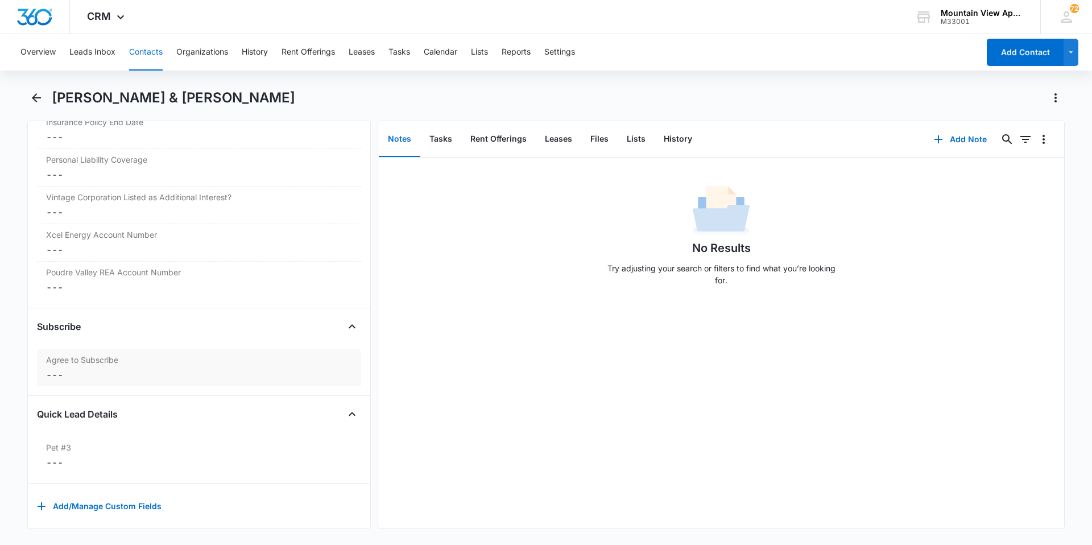
click at [48, 374] on dd "Cancel Save Changes ---" at bounding box center [199, 375] width 306 height 14
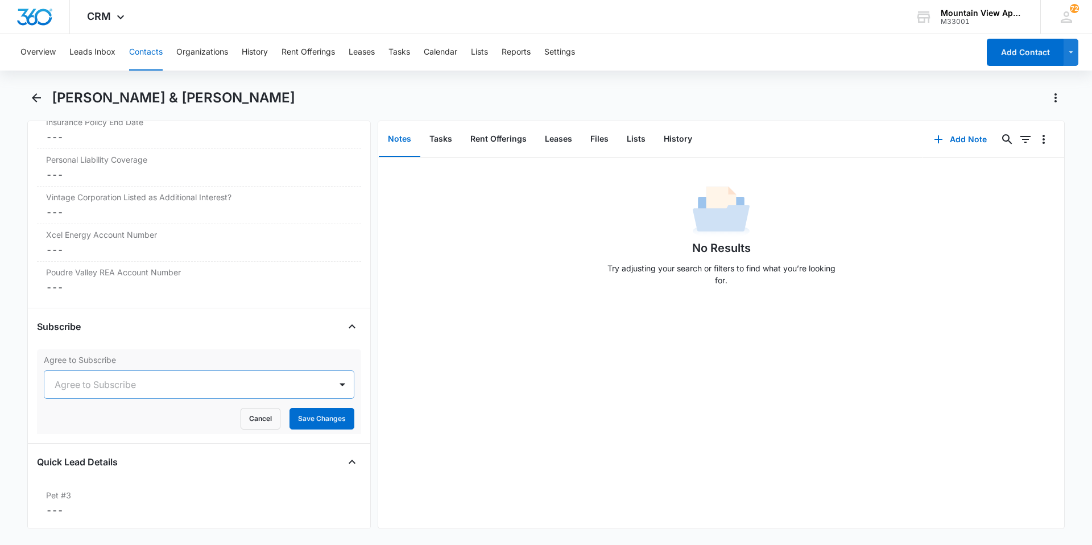
click at [76, 384] on div at bounding box center [186, 384] width 262 height 16
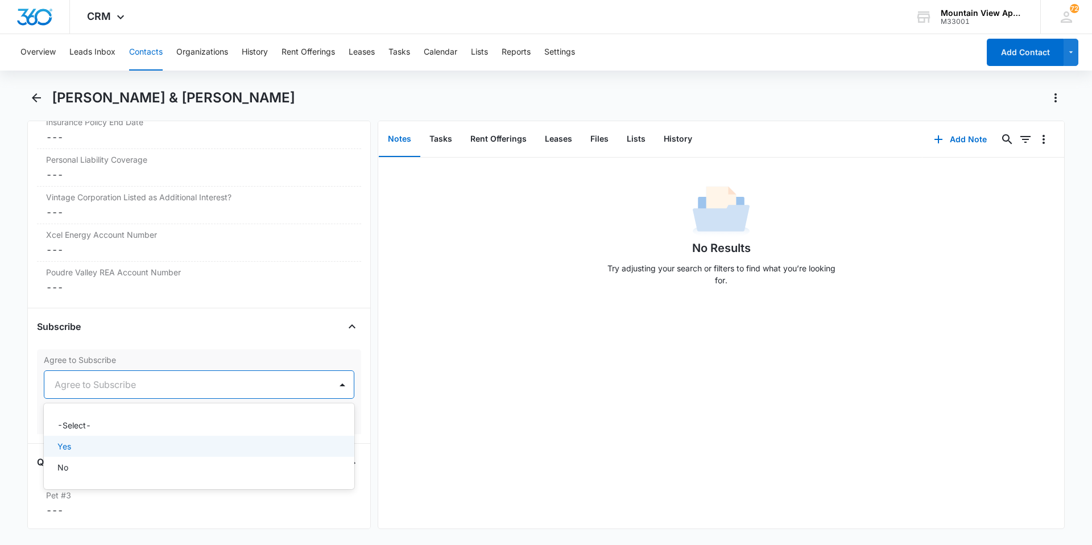
click at [91, 443] on div "Yes" at bounding box center [197, 446] width 281 height 12
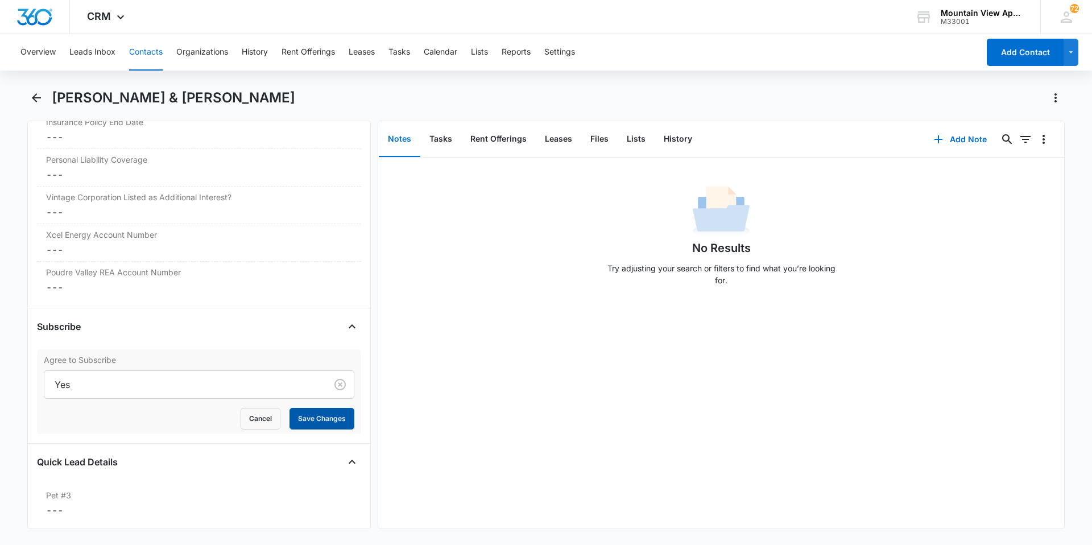
click at [321, 416] on button "Save Changes" at bounding box center [321, 419] width 65 height 22
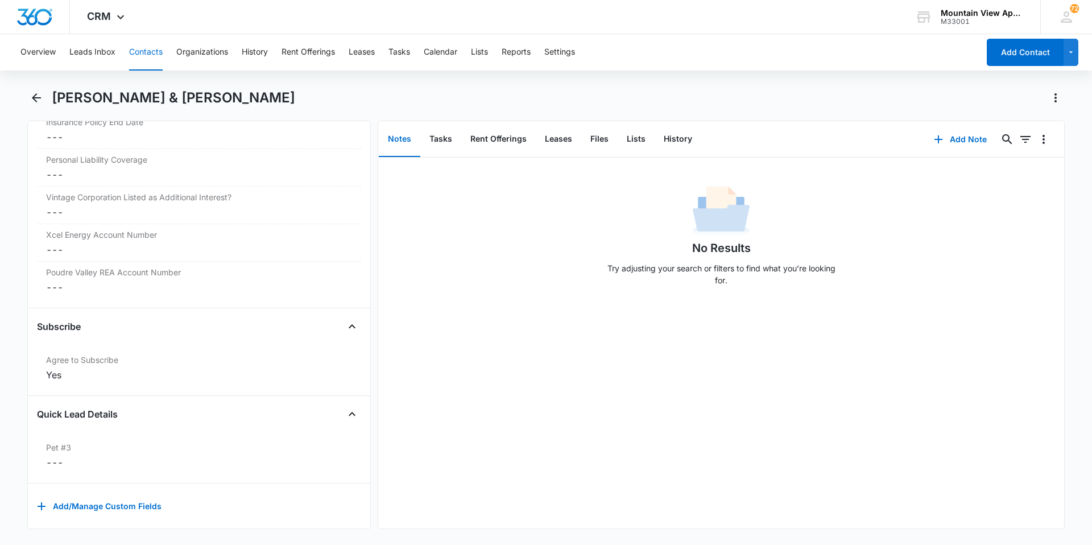
click at [480, 420] on div "No Results Try adjusting your search or filters to find what you’re looking for." at bounding box center [721, 342] width 686 height 371
click at [147, 51] on button "Contacts" at bounding box center [146, 52] width 34 height 36
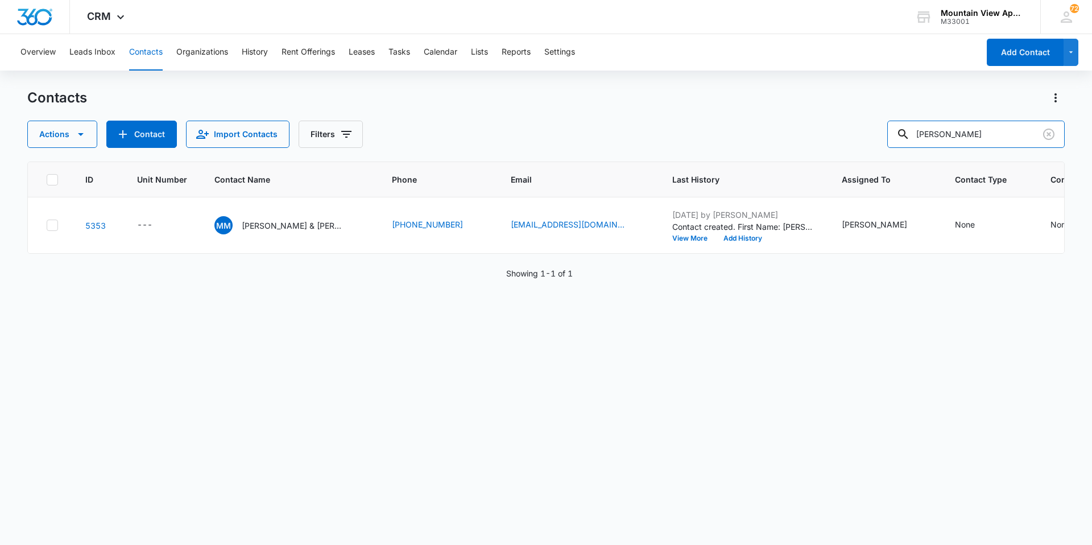
drag, startPoint x: 944, startPoint y: 140, endPoint x: 649, endPoint y: 107, distance: 297.0
click at [662, 66] on div "Overview Leads Inbox Contacts Organizations History Rent Offerings Leases Tasks…" at bounding box center [546, 288] width 1092 height 509
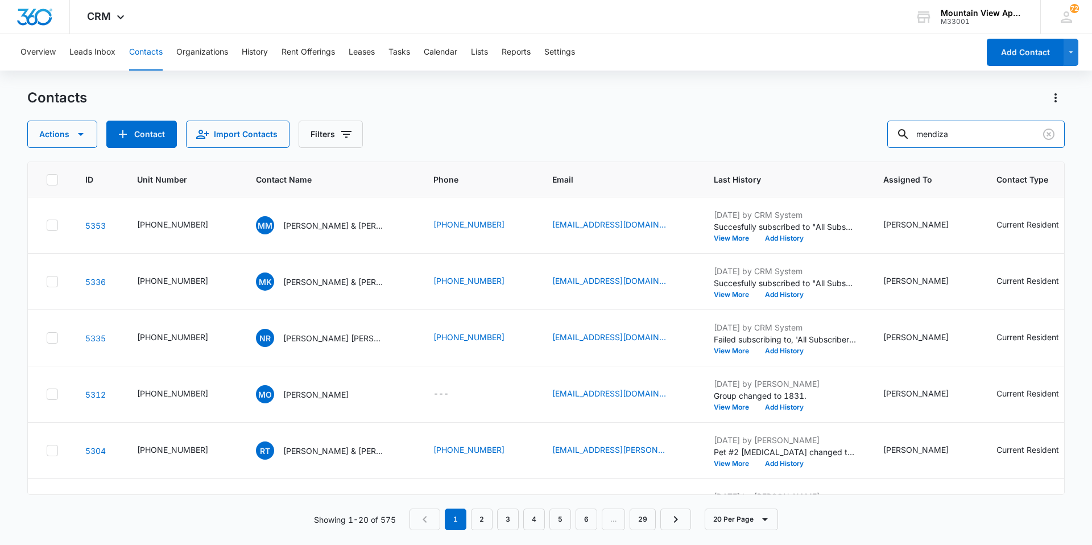
type input "mendiza"
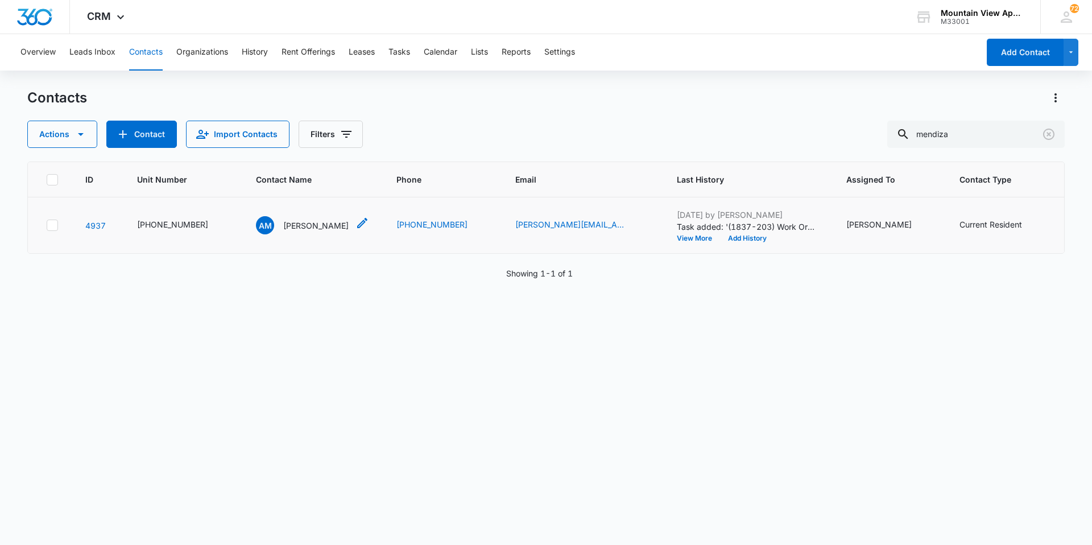
click at [334, 228] on p "Andrew Mendizabal" at bounding box center [315, 225] width 65 height 12
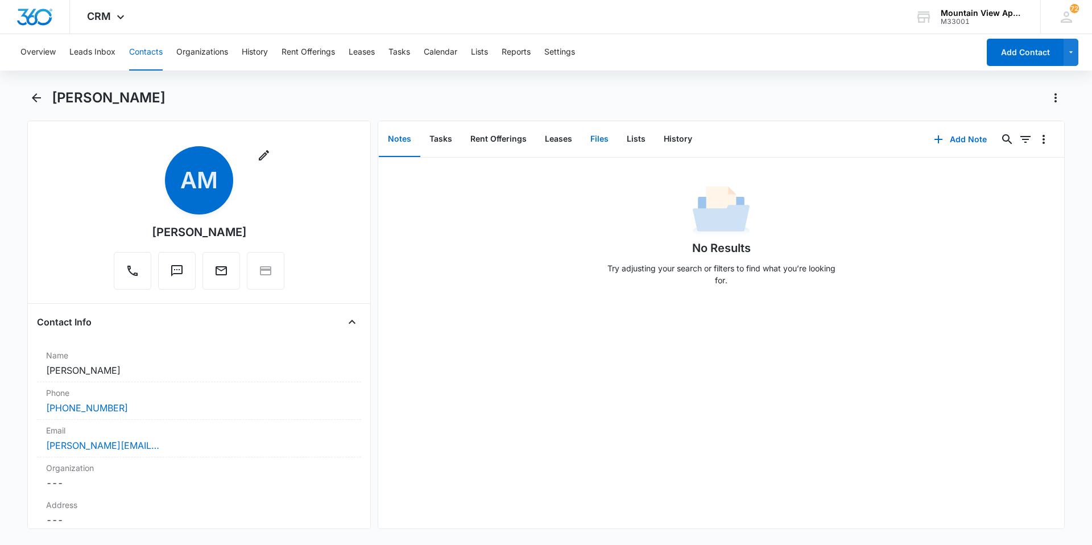
click at [594, 143] on button "Files" at bounding box center [599, 139] width 36 height 35
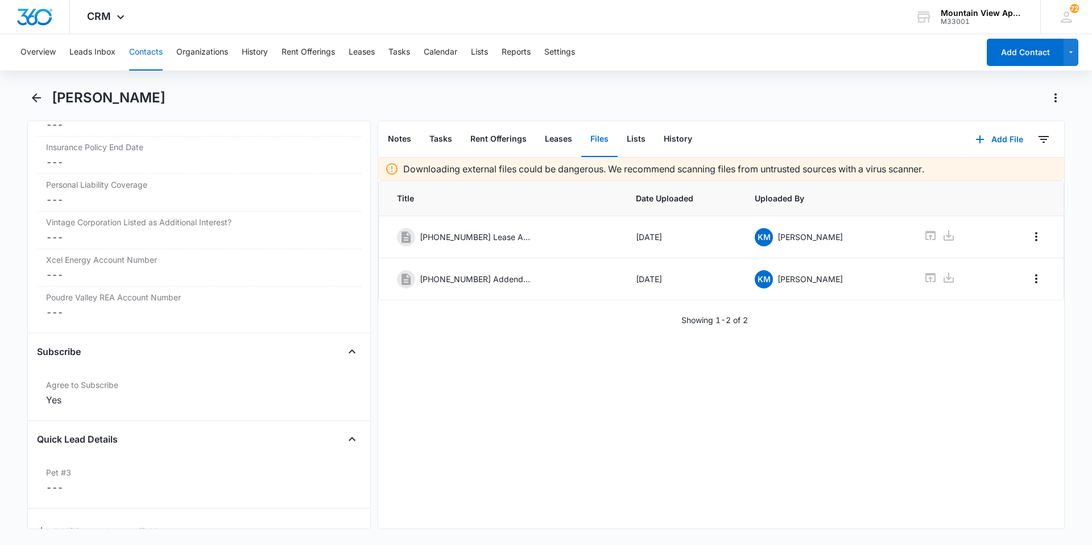
scroll to position [2650, 0]
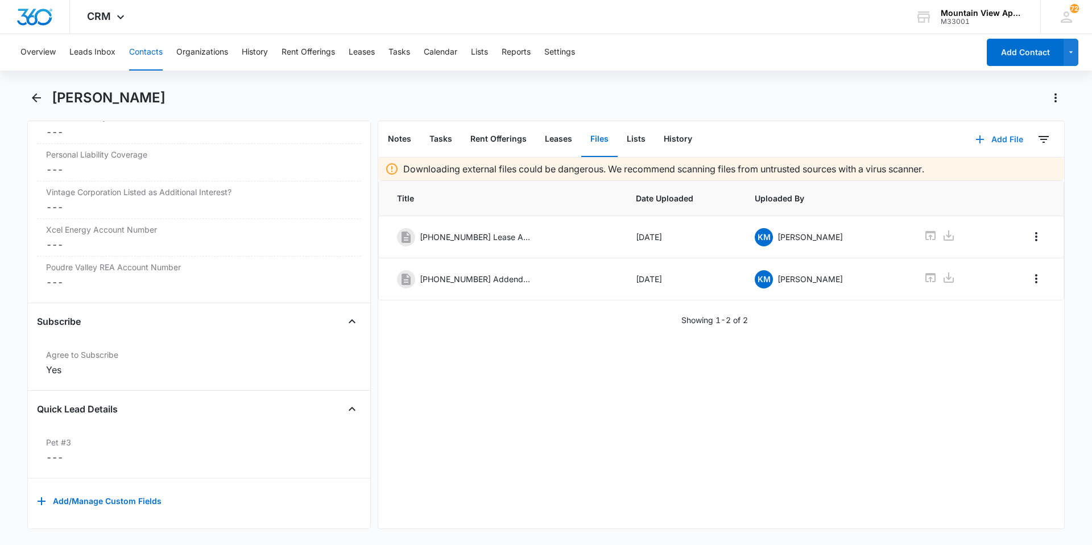
click at [985, 134] on button "Add File" at bounding box center [999, 139] width 71 height 27
click at [975, 176] on div "Upload Files" at bounding box center [983, 176] width 45 height 8
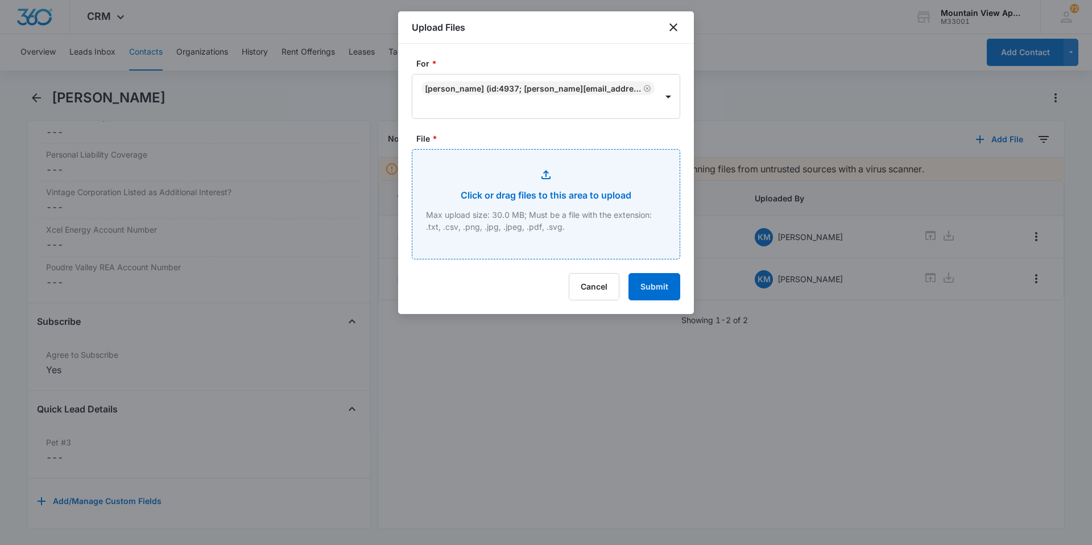
click at [486, 183] on input "File *" at bounding box center [545, 204] width 267 height 109
type input "C:\fakepath\545-1837-203 Renters Insurance.pdf"
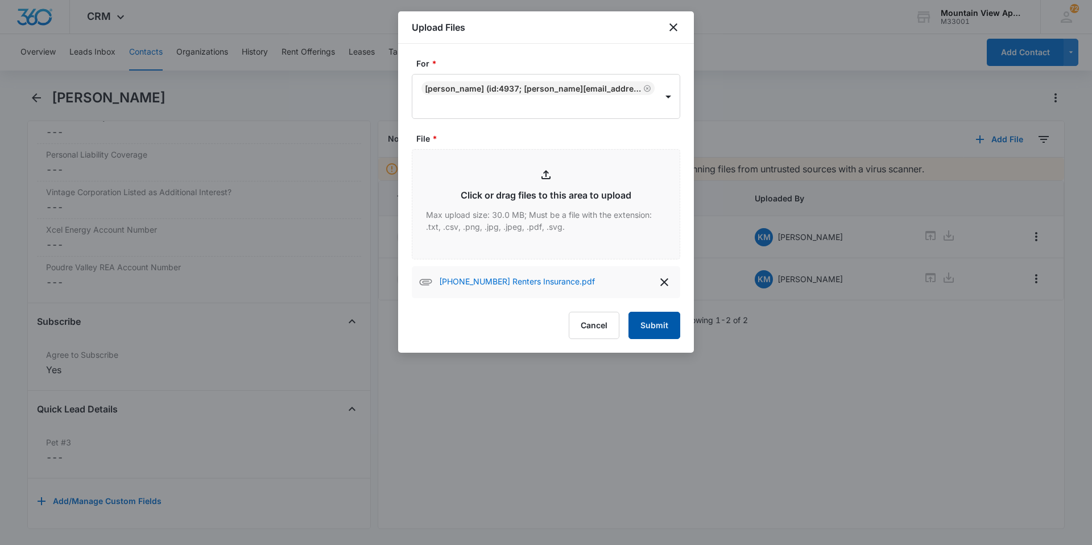
click at [665, 325] on button "Submit" at bounding box center [654, 325] width 52 height 27
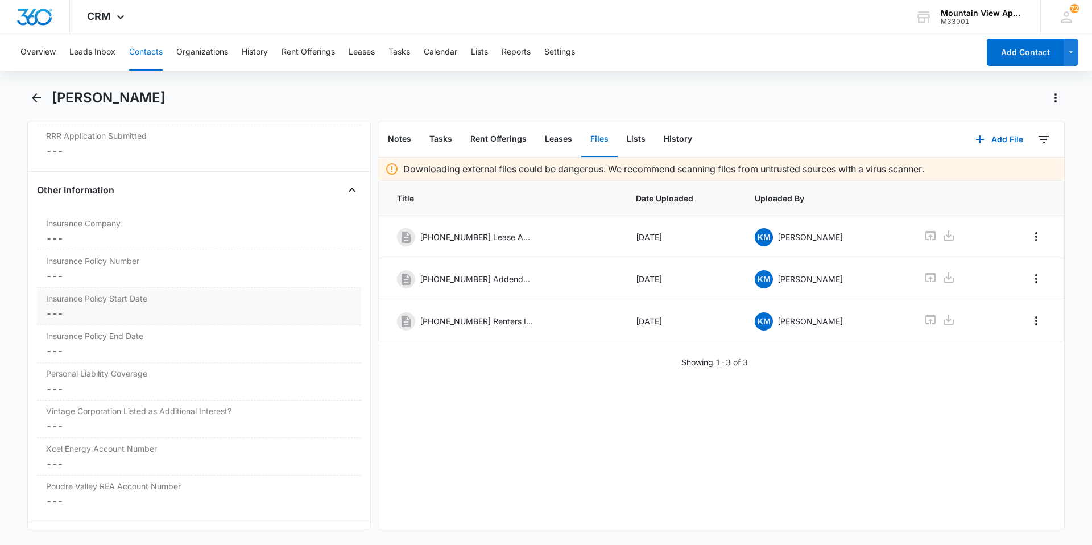
scroll to position [2480, 0]
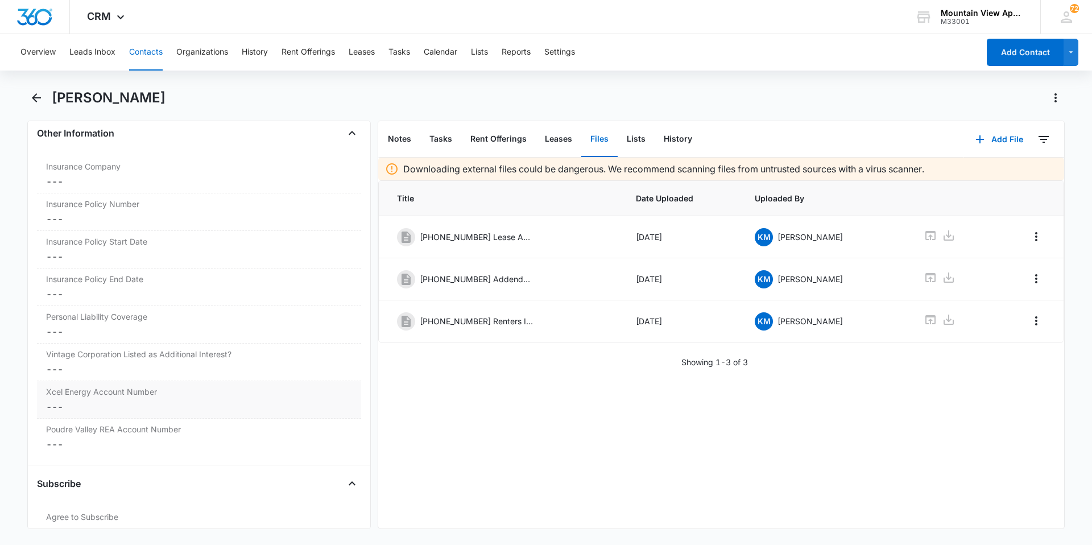
click at [56, 408] on dd "Cancel Save Changes ---" at bounding box center [199, 407] width 306 height 14
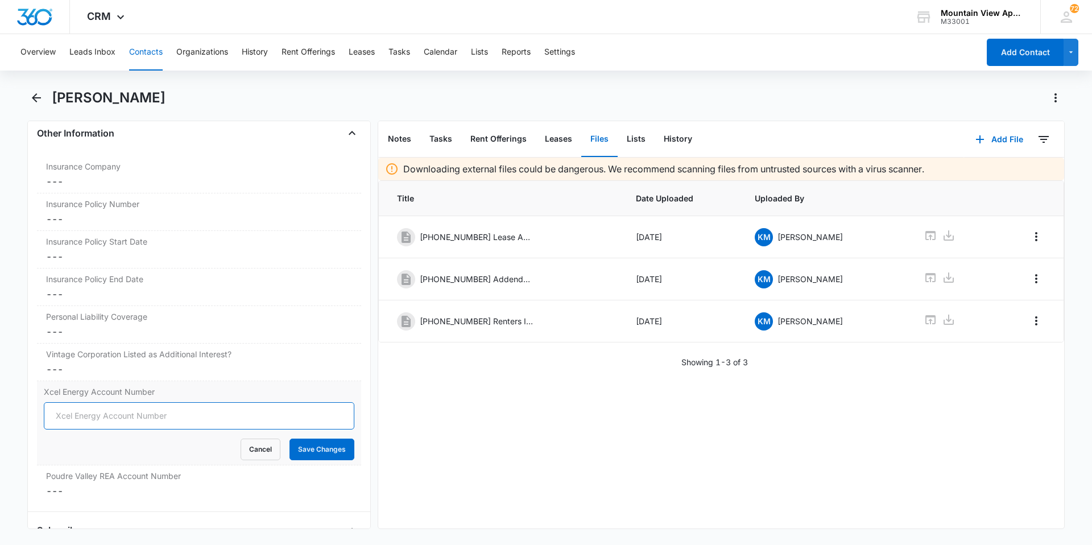
click at [152, 410] on input "Xcel Energy Account Number" at bounding box center [199, 415] width 310 height 27
type input "53-0013671655-8"
click at [314, 463] on div "Xcel Energy Account Number 53-0013671655-8 Cancel Save Changes" at bounding box center [199, 423] width 324 height 84
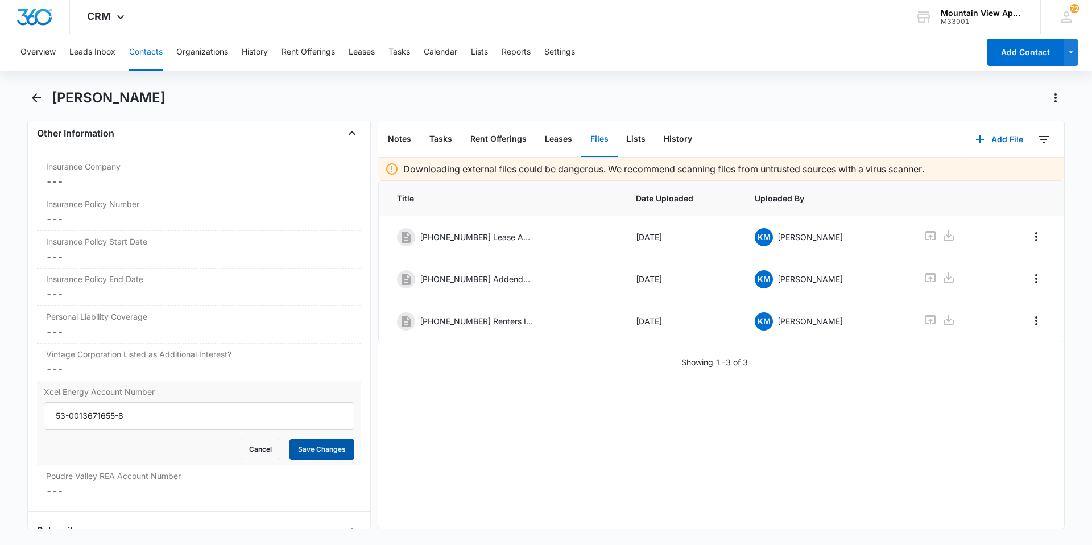
click at [319, 453] on button "Save Changes" at bounding box center [321, 449] width 65 height 22
click at [46, 492] on dd "Cancel Save Changes ---" at bounding box center [199, 491] width 306 height 14
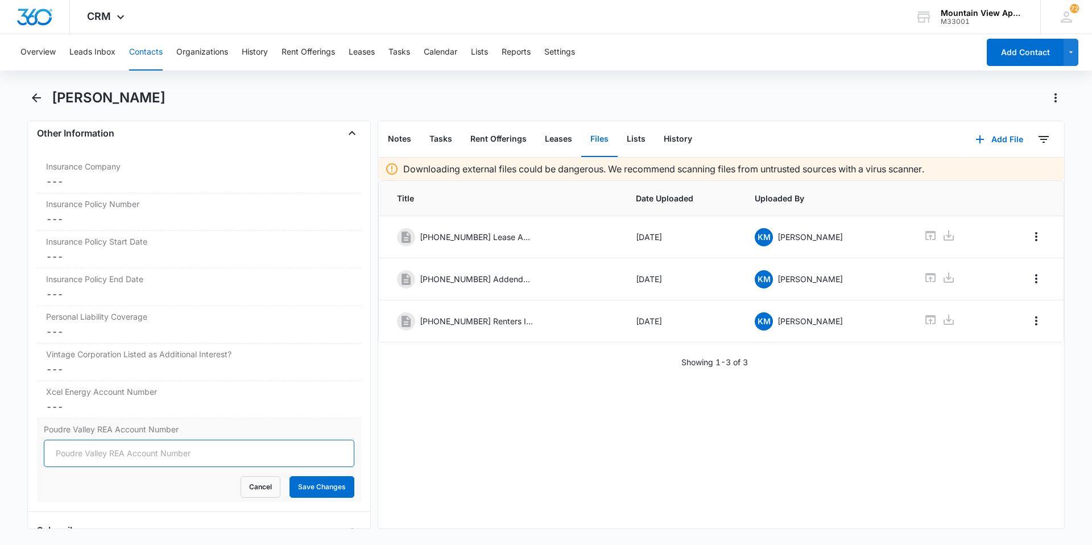
click at [152, 455] on input "Poudre Valley REA Account Number" at bounding box center [199, 452] width 310 height 27
type input "79375009"
click at [308, 488] on button "Save Changes" at bounding box center [321, 487] width 65 height 22
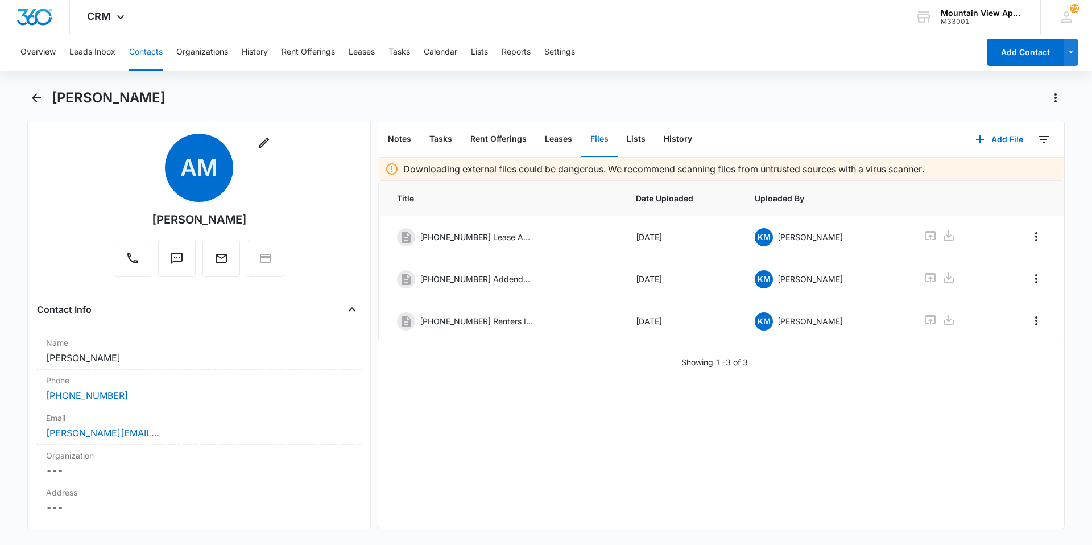
scroll to position [0, 0]
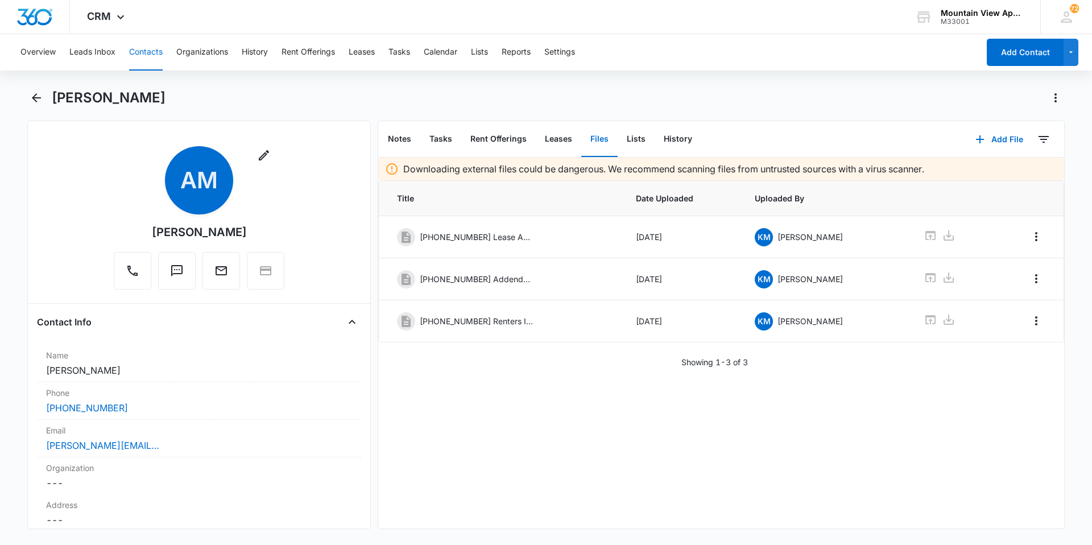
click at [159, 57] on button "Contacts" at bounding box center [146, 52] width 34 height 36
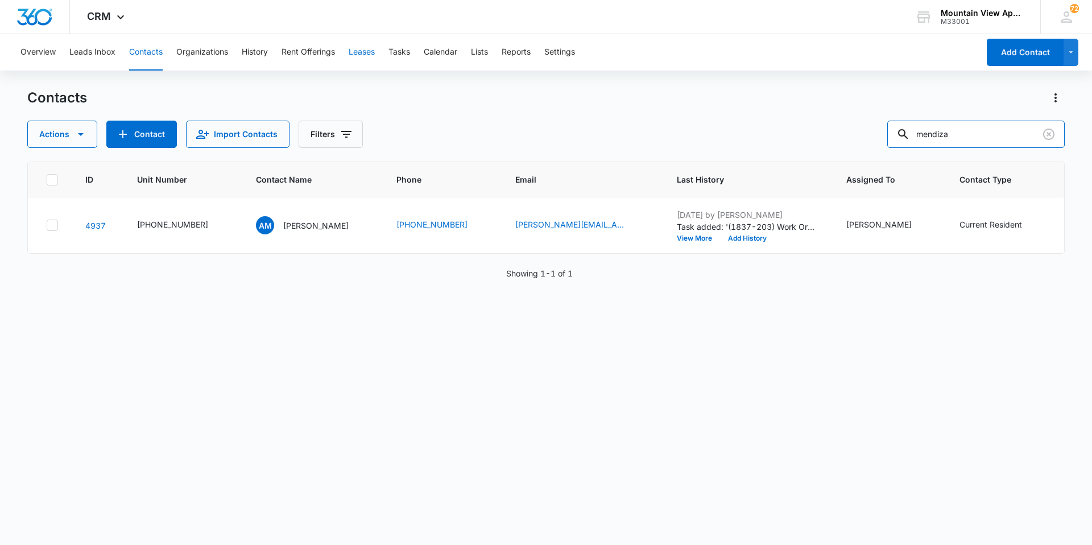
drag, startPoint x: 985, startPoint y: 139, endPoint x: 359, endPoint y: 47, distance: 632.6
click at [281, 80] on div "Overview Leads Inbox Contacts Organizations History Rent Offerings Leases Tasks…" at bounding box center [546, 288] width 1092 height 509
type input "beers"
click at [295, 219] on p "Piper Beers" at bounding box center [315, 225] width 65 height 12
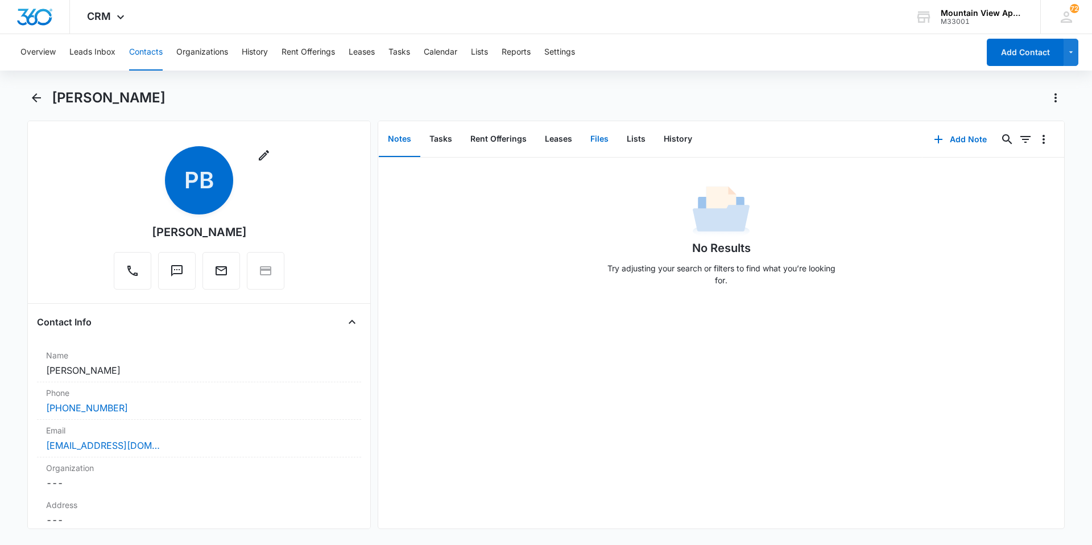
click at [604, 138] on button "Files" at bounding box center [599, 139] width 36 height 35
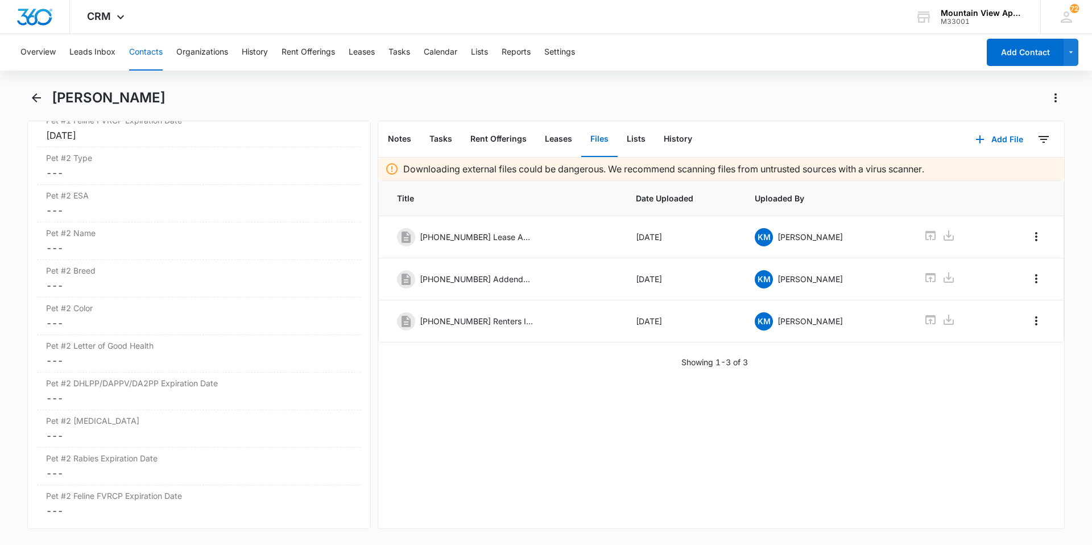
scroll to position [1819, 0]
